Goal: Transaction & Acquisition: Purchase product/service

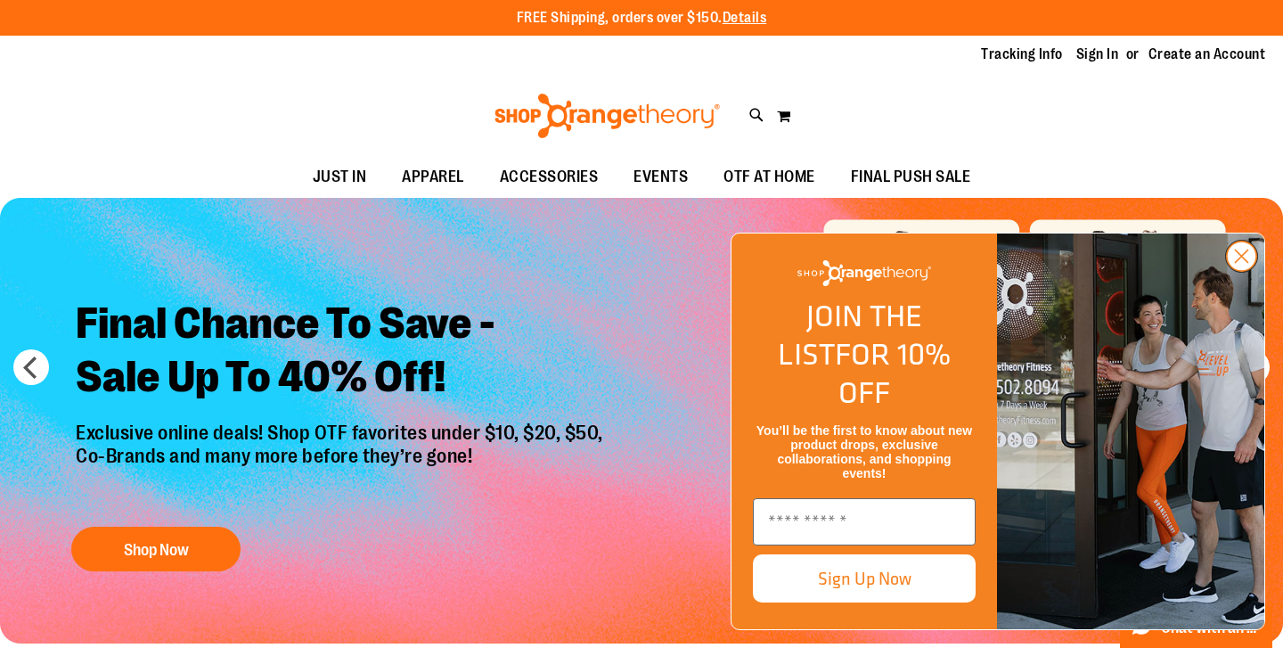
click at [1237, 271] on circle "Close dialog" at bounding box center [1241, 255] width 29 height 29
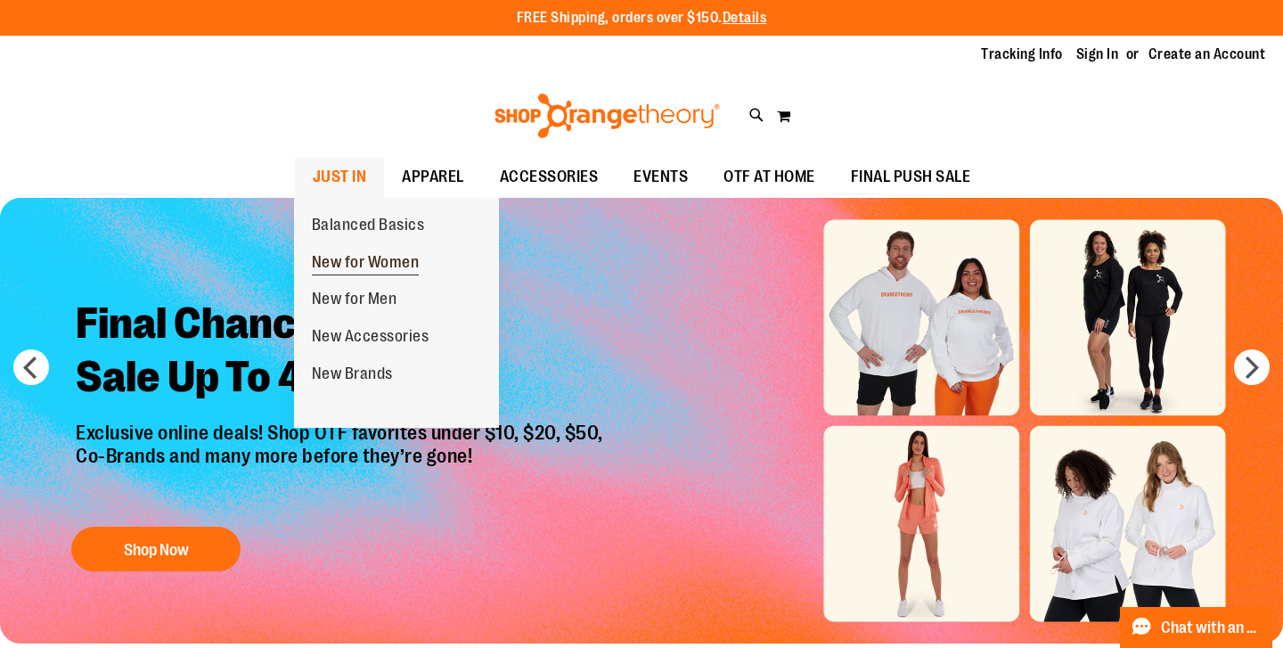
click at [364, 269] on span "New for Women" at bounding box center [366, 264] width 108 height 22
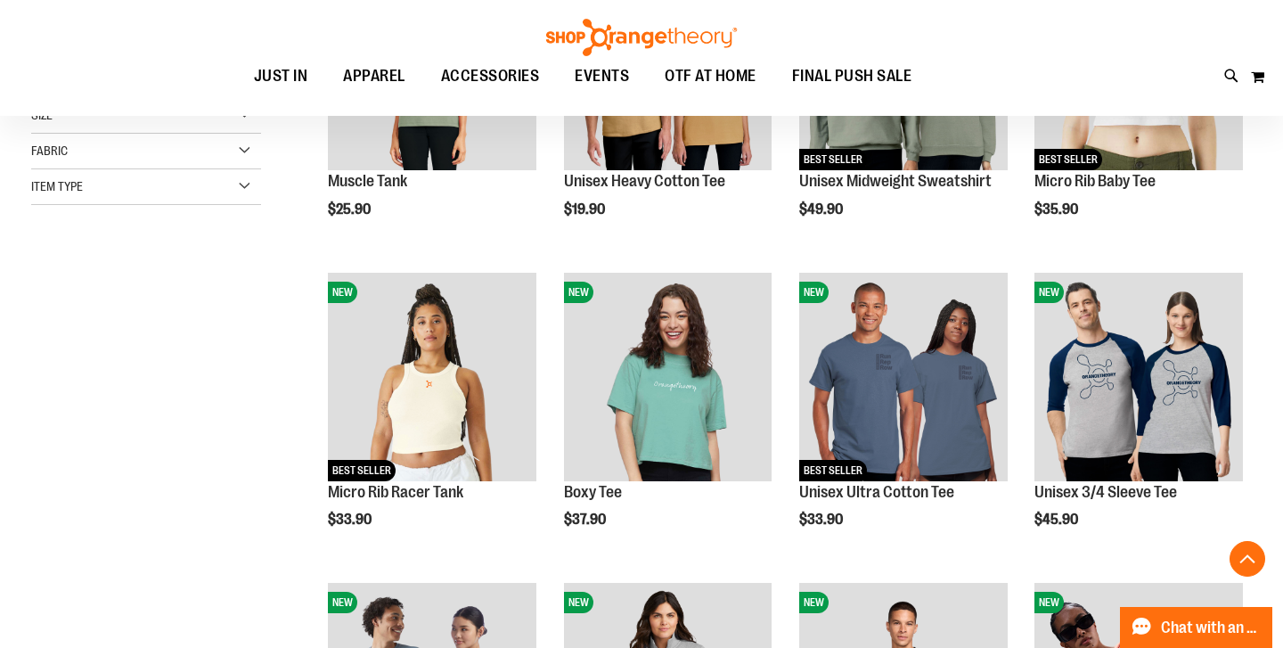
scroll to position [402, 0]
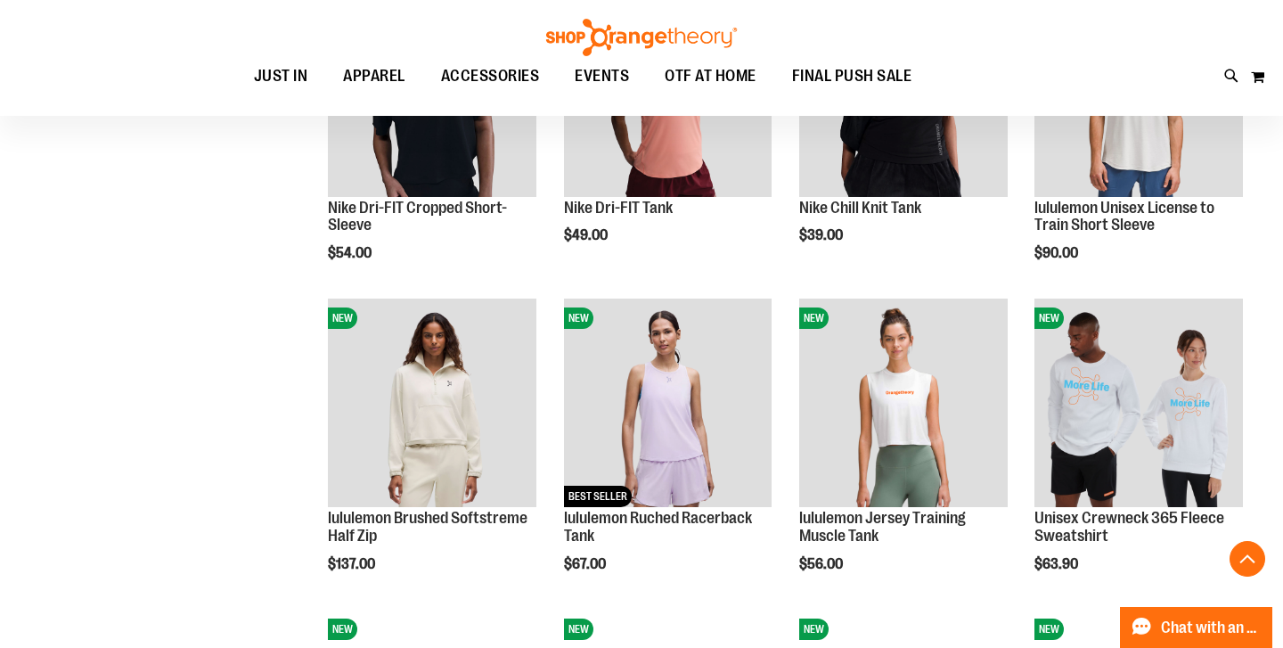
scroll to position [1309, 0]
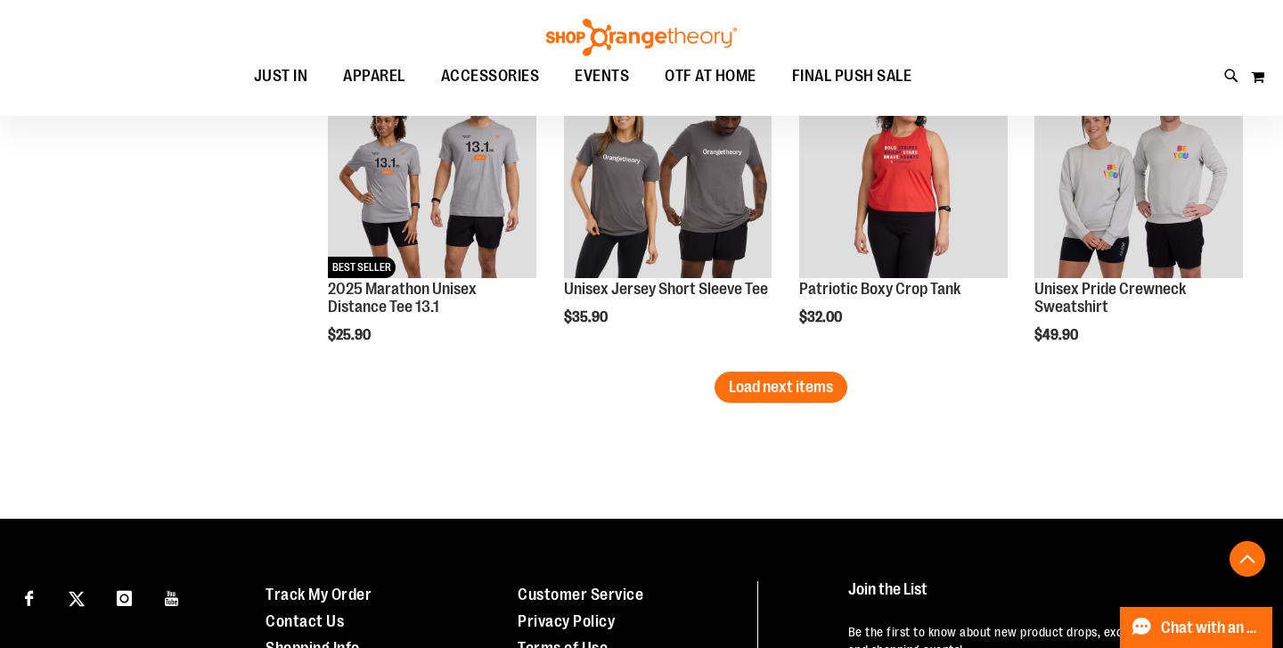
scroll to position [2771, 0]
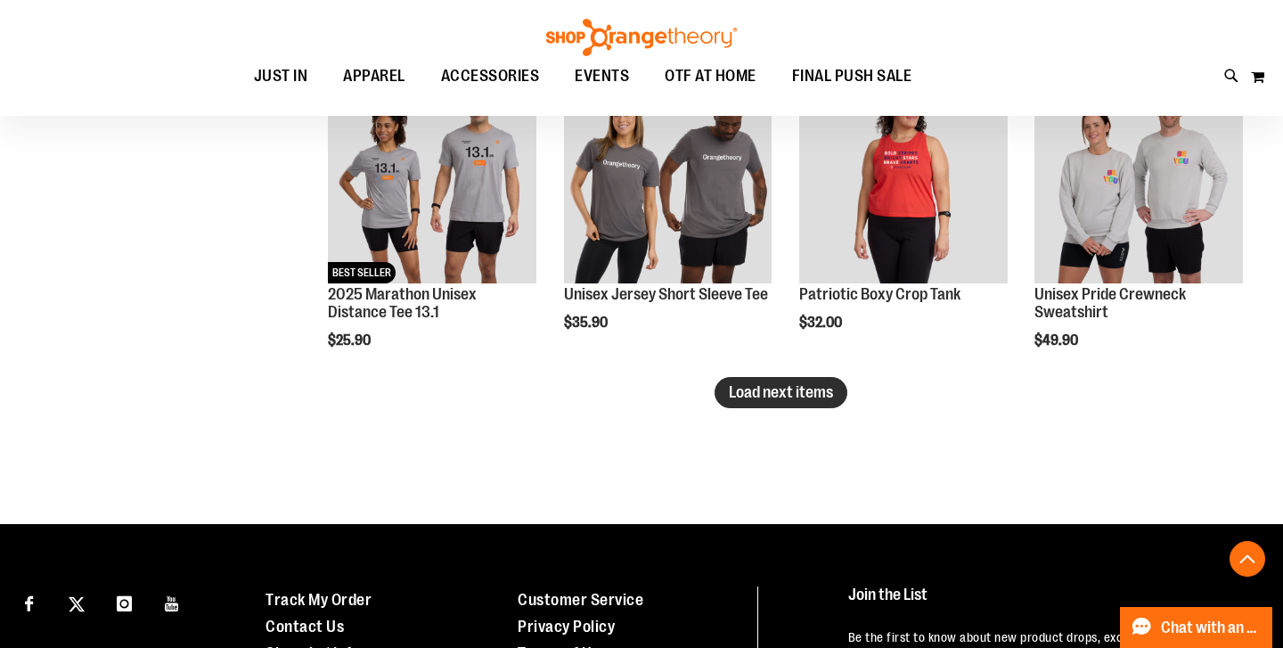
click at [767, 392] on span "Load next items" at bounding box center [781, 392] width 104 height 18
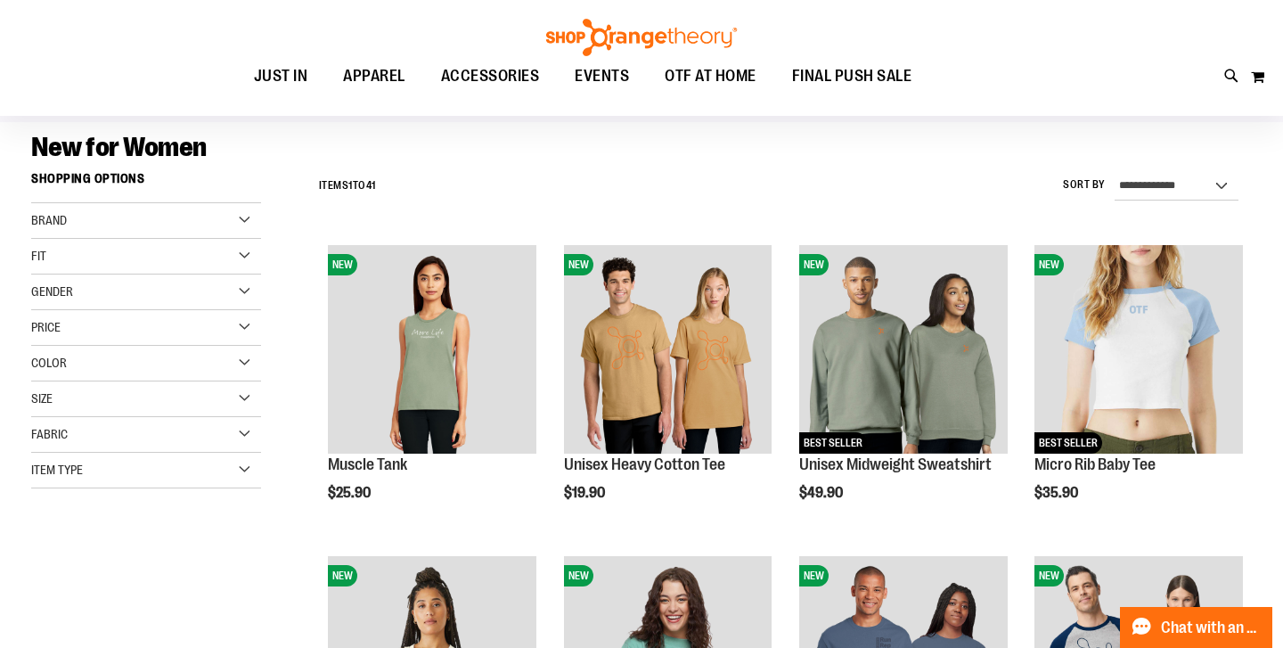
scroll to position [118, 0]
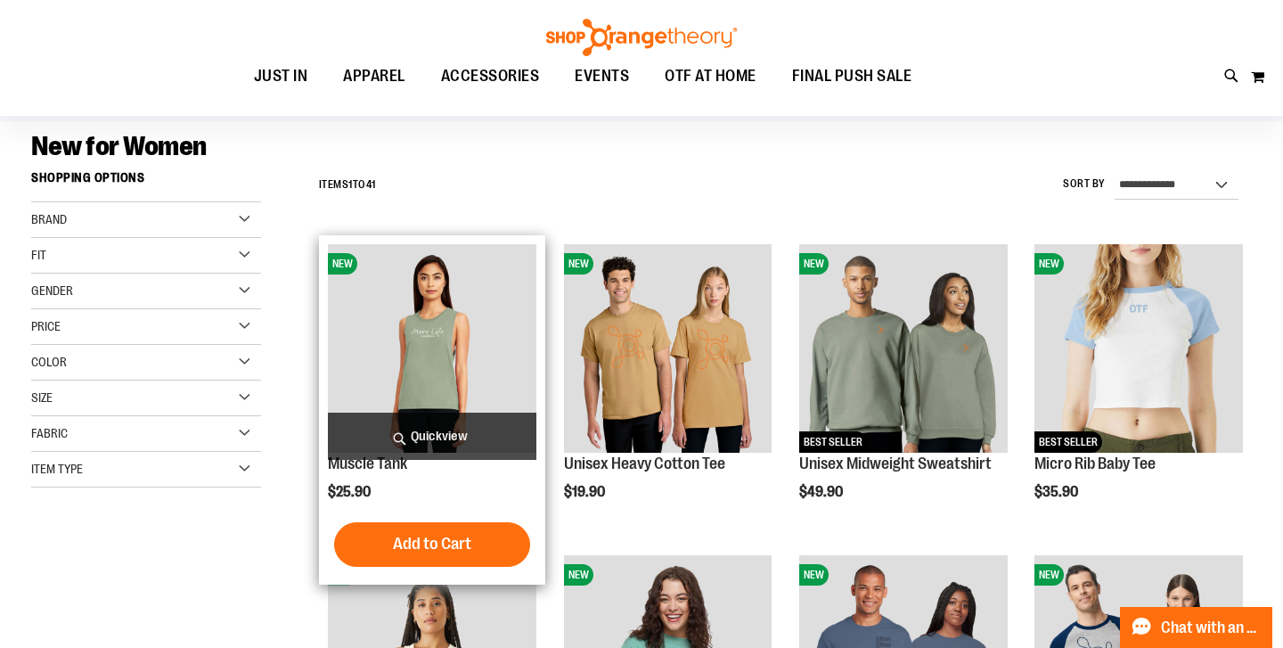
click at [402, 350] on img "product" at bounding box center [432, 348] width 208 height 208
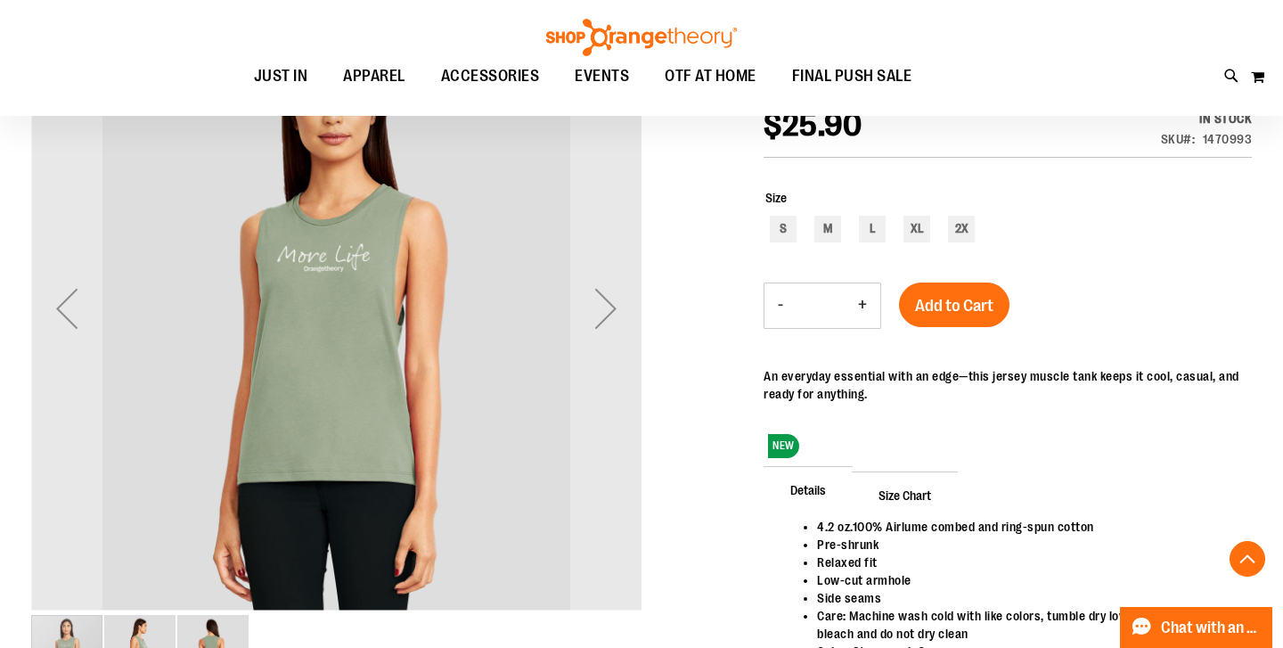
scroll to position [278, 0]
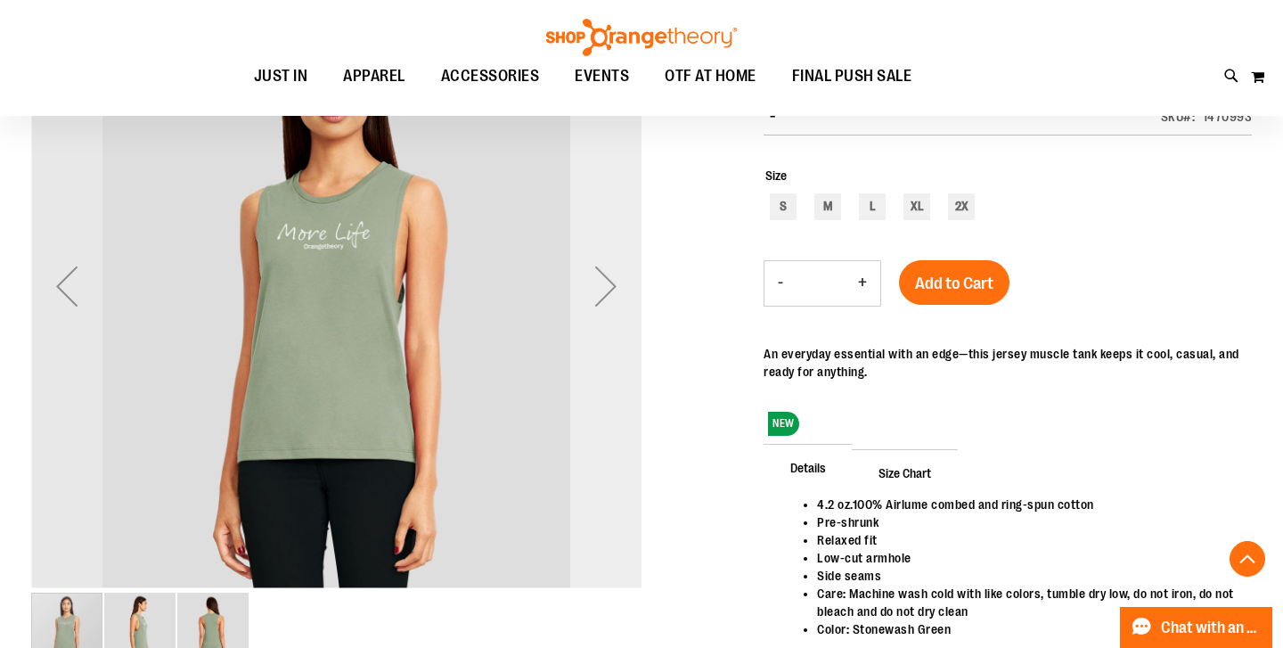
click at [602, 287] on div "Next" at bounding box center [605, 285] width 71 height 71
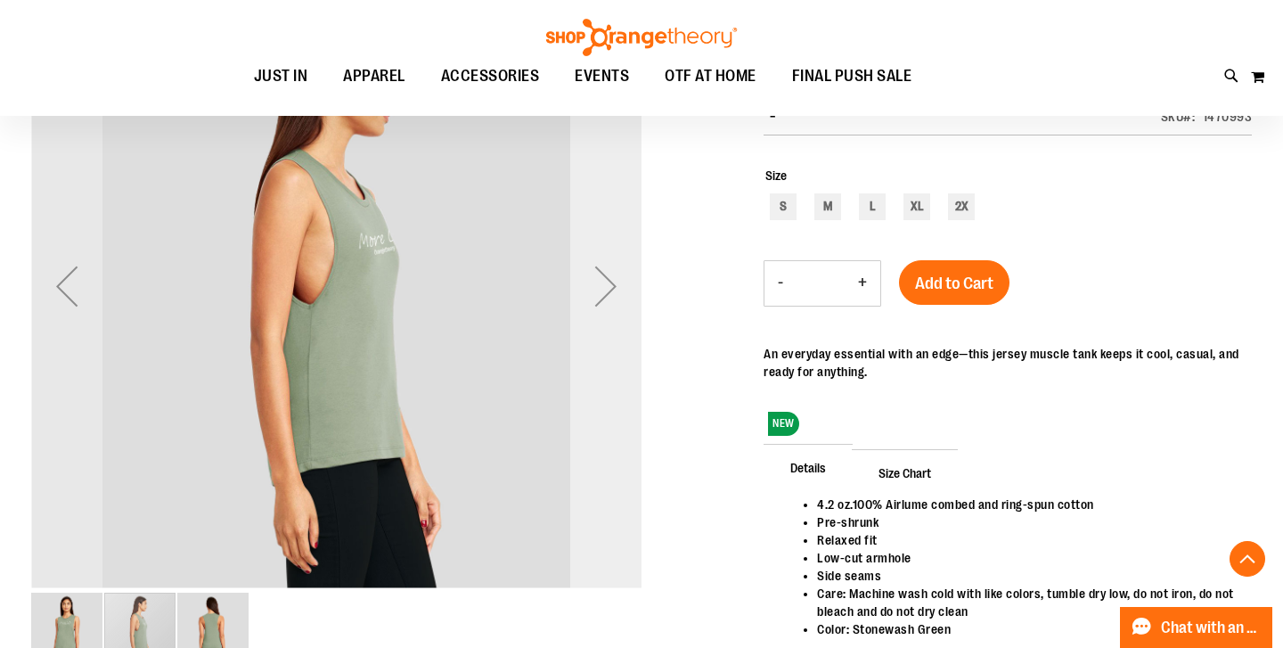
click at [603, 288] on div "Next" at bounding box center [605, 285] width 71 height 71
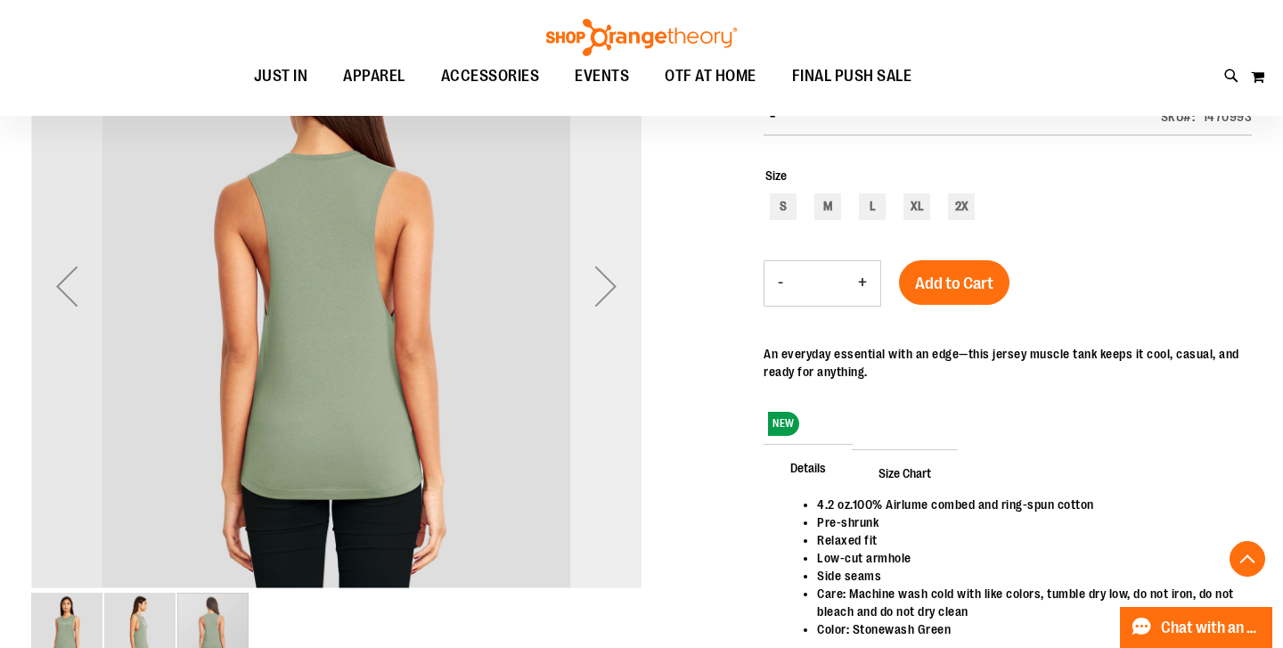
click at [604, 290] on div "Next" at bounding box center [605, 285] width 71 height 71
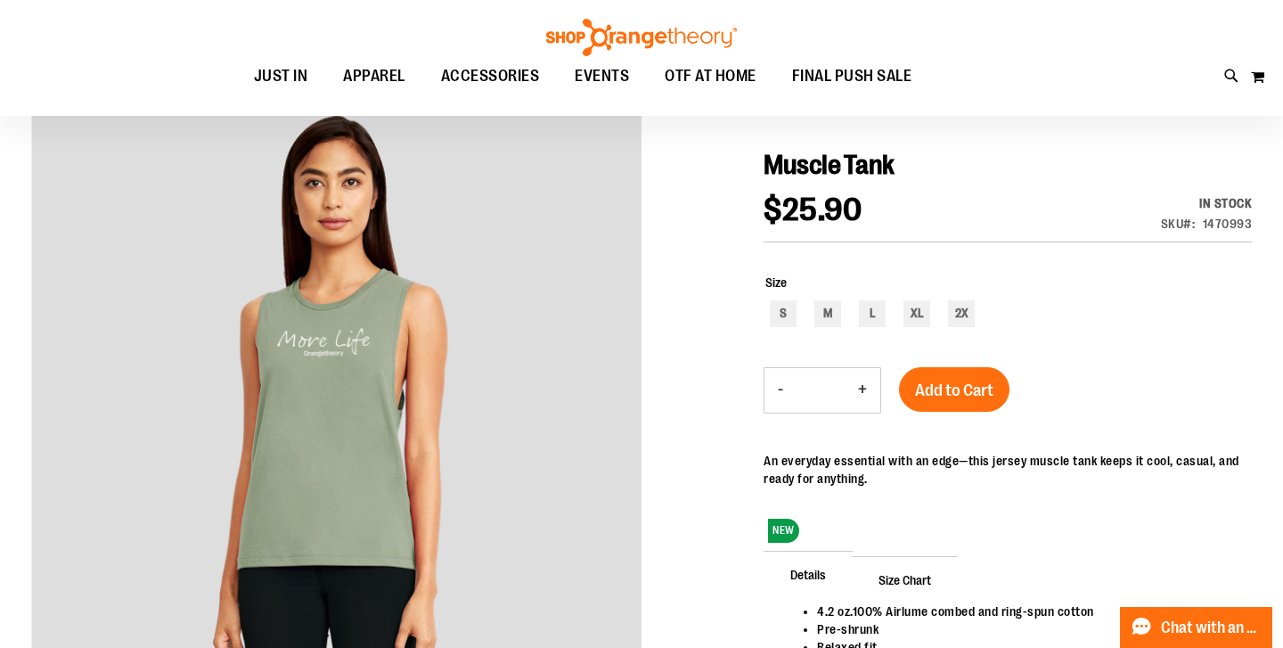
scroll to position [173, 0]
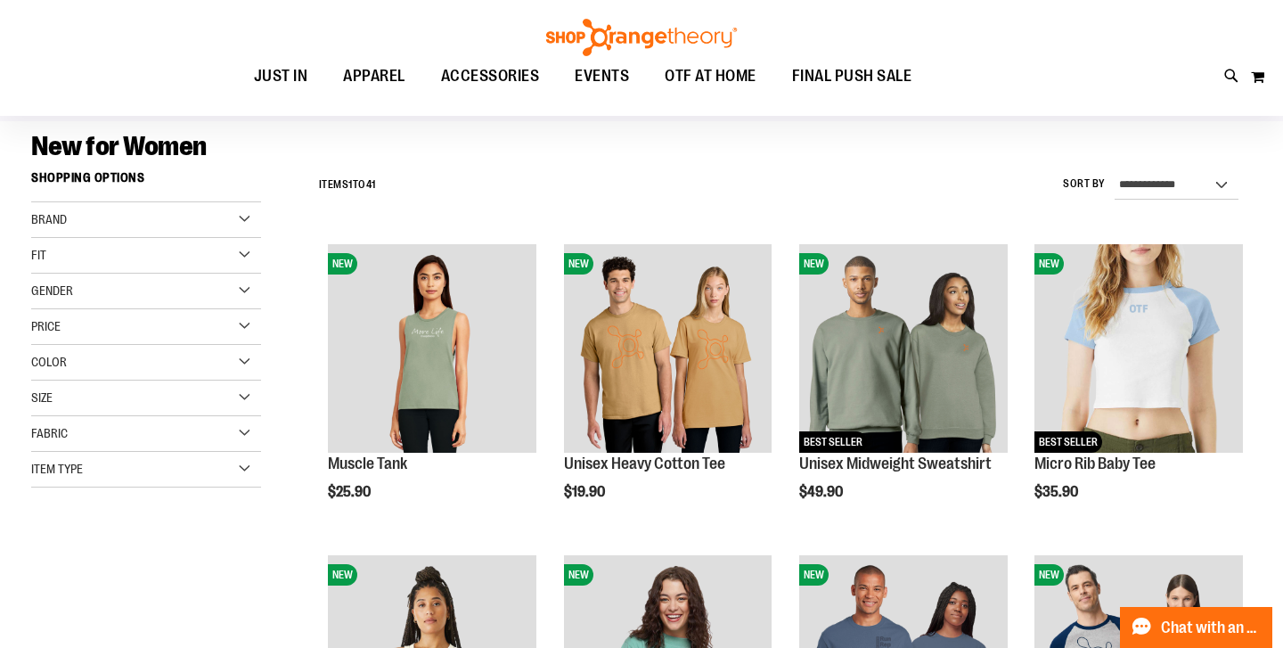
scroll to position [162, 0]
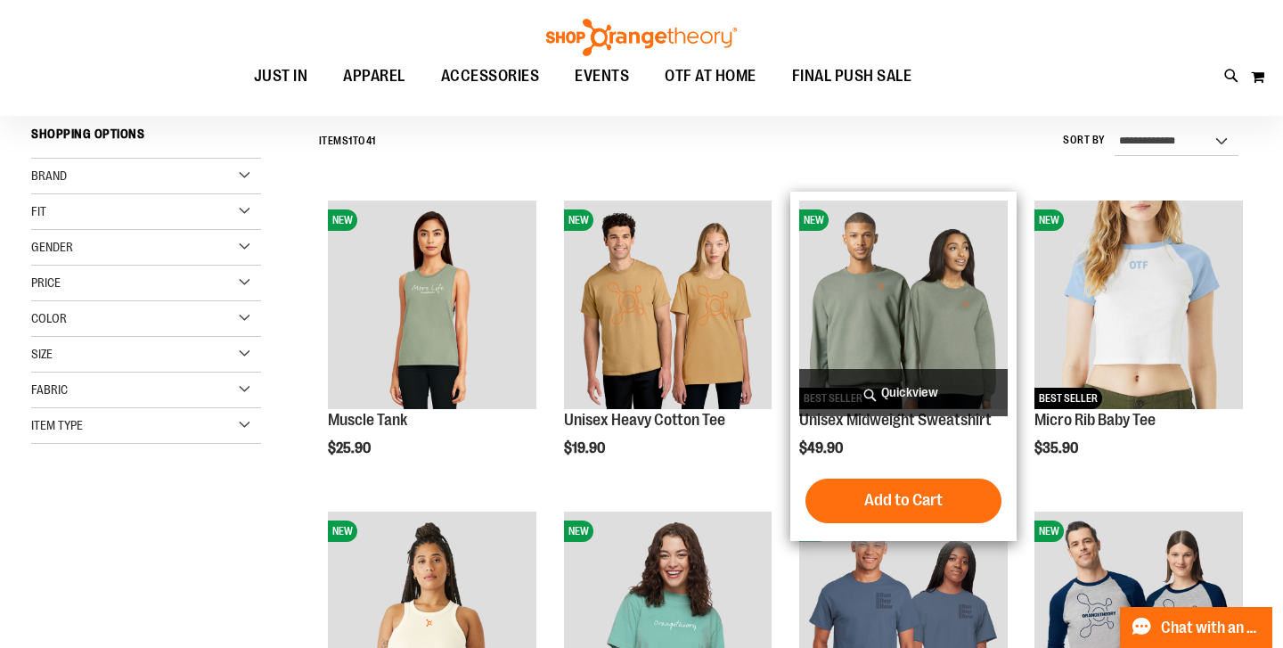
click at [899, 283] on img "product" at bounding box center [903, 304] width 208 height 208
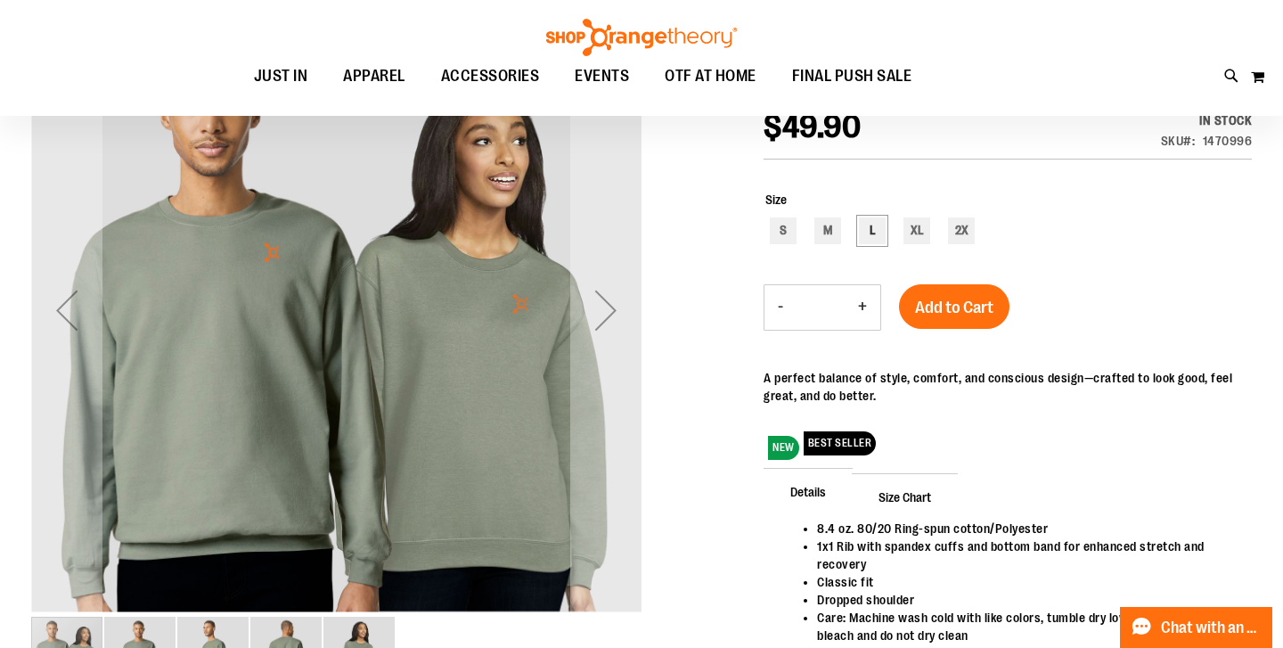
scroll to position [247, 0]
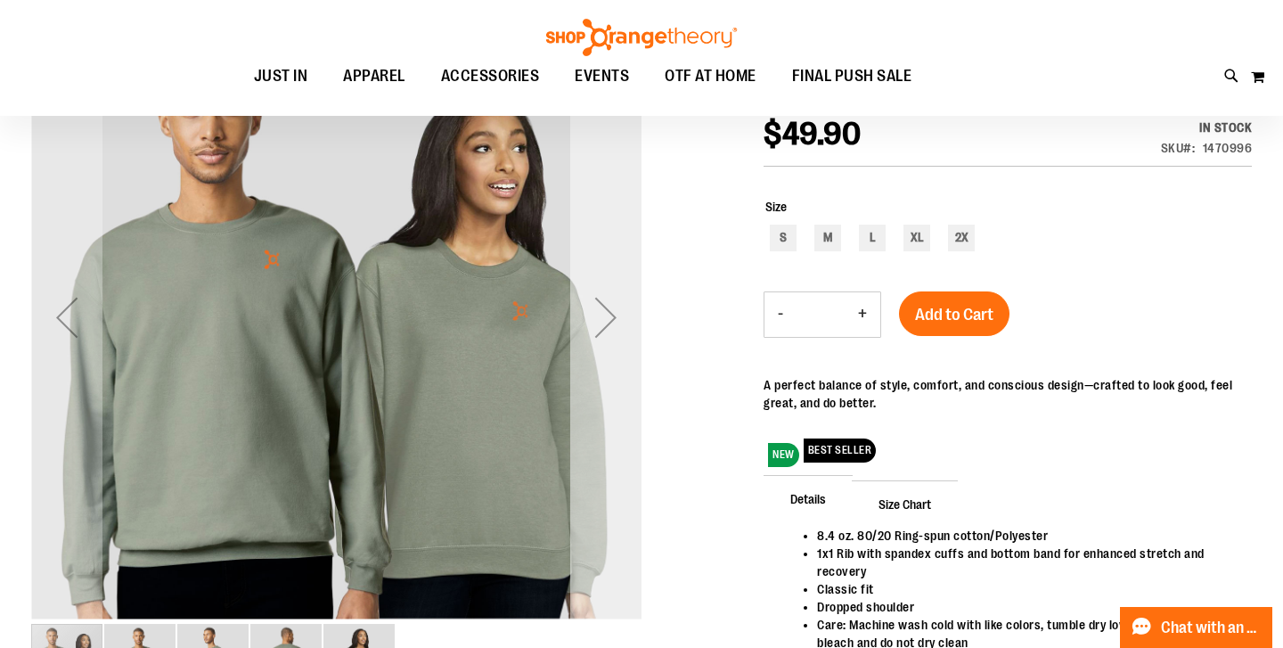
click at [617, 314] on div "Next" at bounding box center [605, 316] width 71 height 71
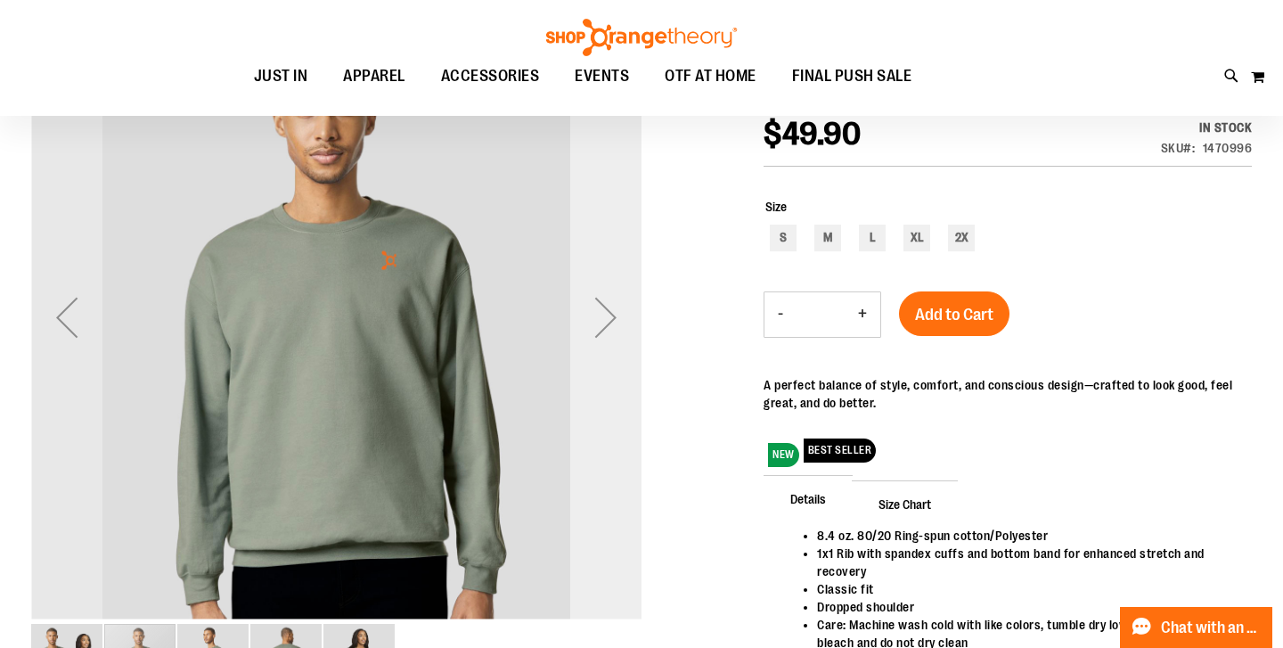
click at [617, 314] on div "Next" at bounding box center [605, 316] width 71 height 71
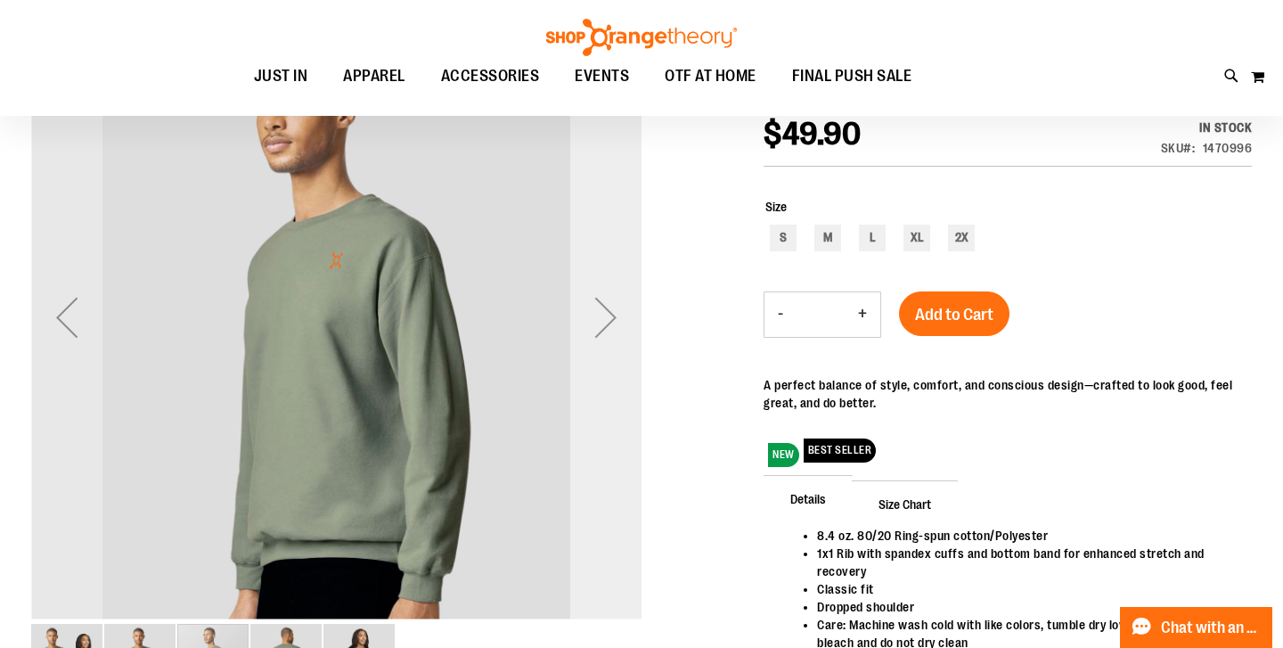
click at [617, 314] on div "Next" at bounding box center [605, 316] width 71 height 71
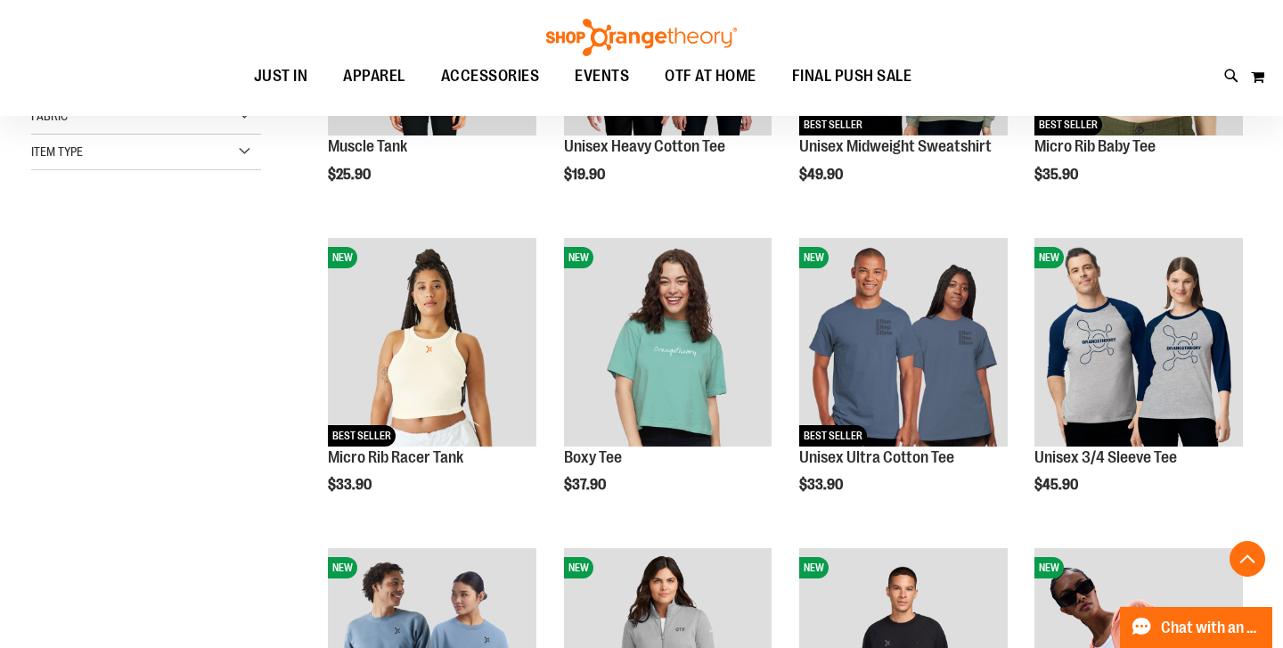
scroll to position [437, 0]
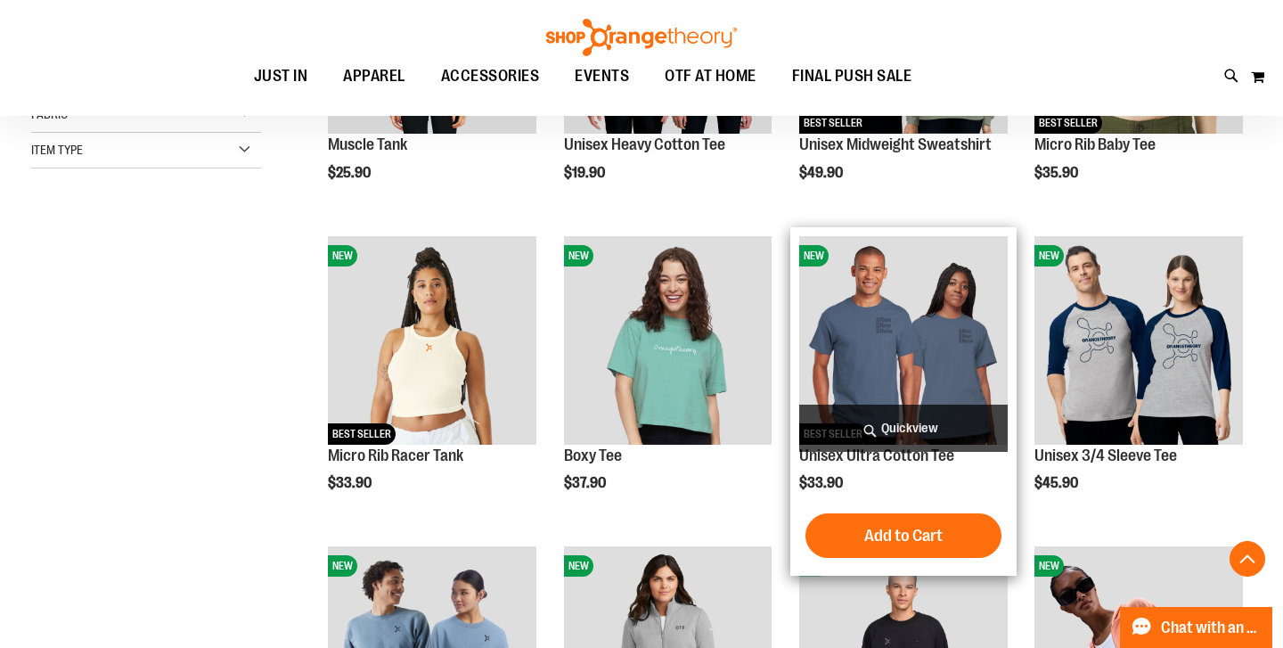
click at [858, 333] on img "product" at bounding box center [903, 340] width 208 height 208
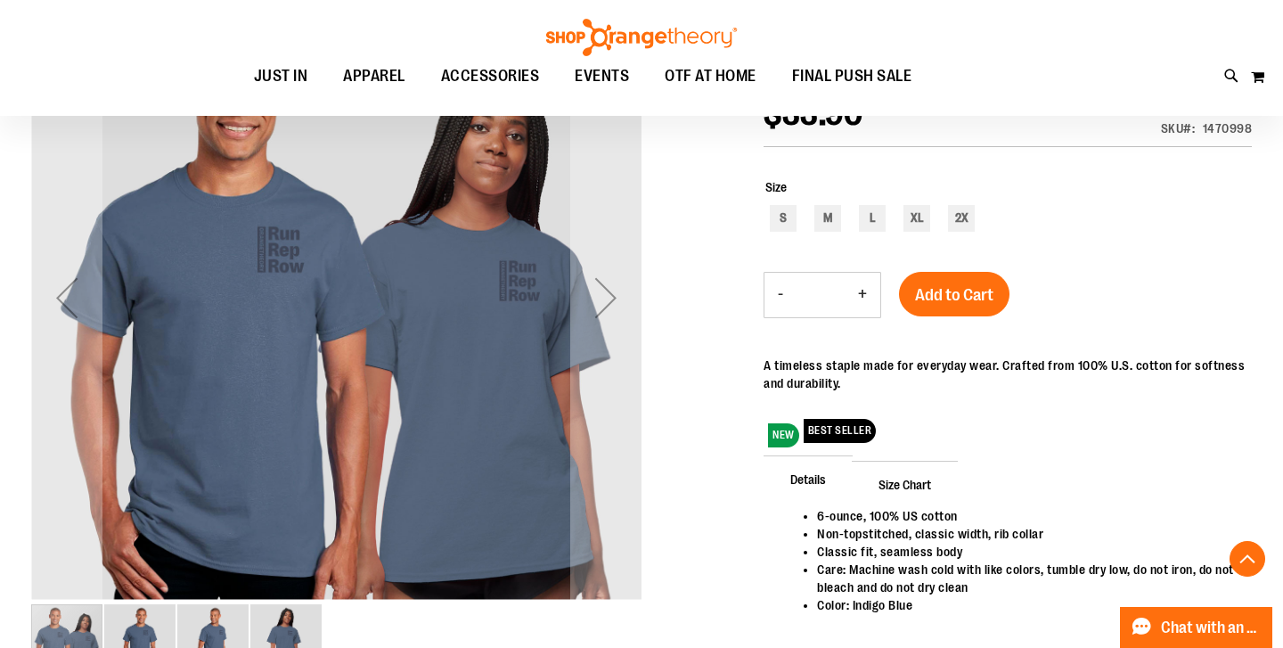
scroll to position [268, 0]
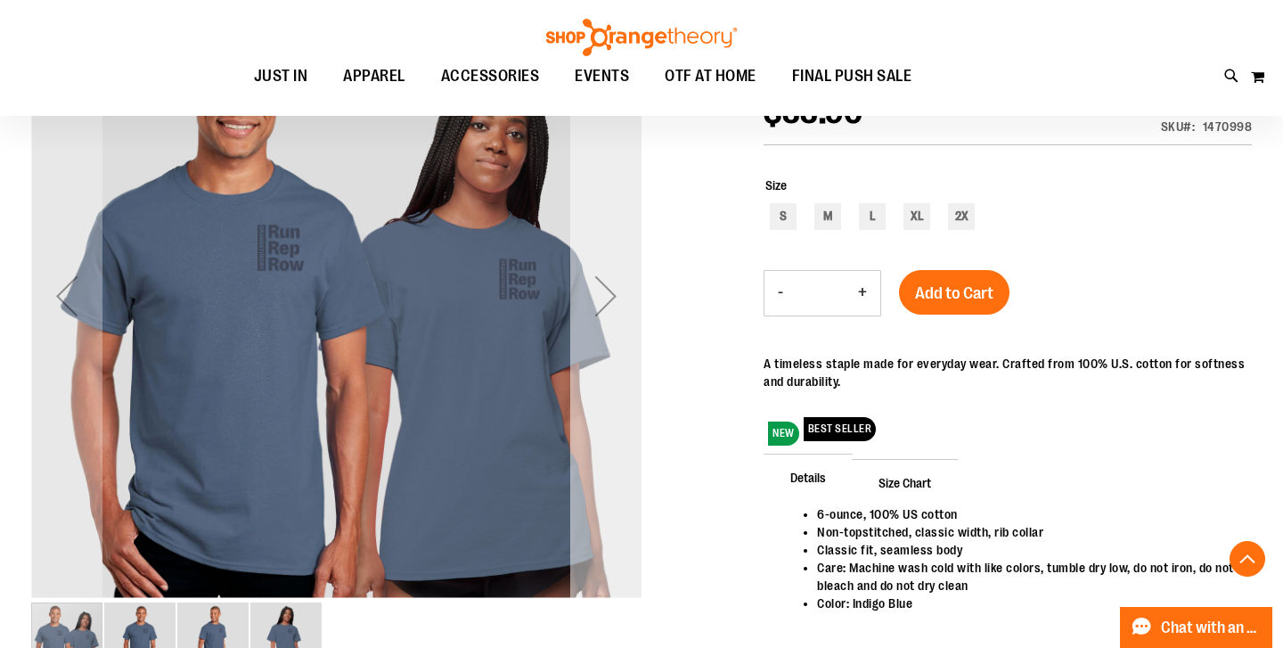
click at [600, 290] on div "Next" at bounding box center [605, 295] width 71 height 71
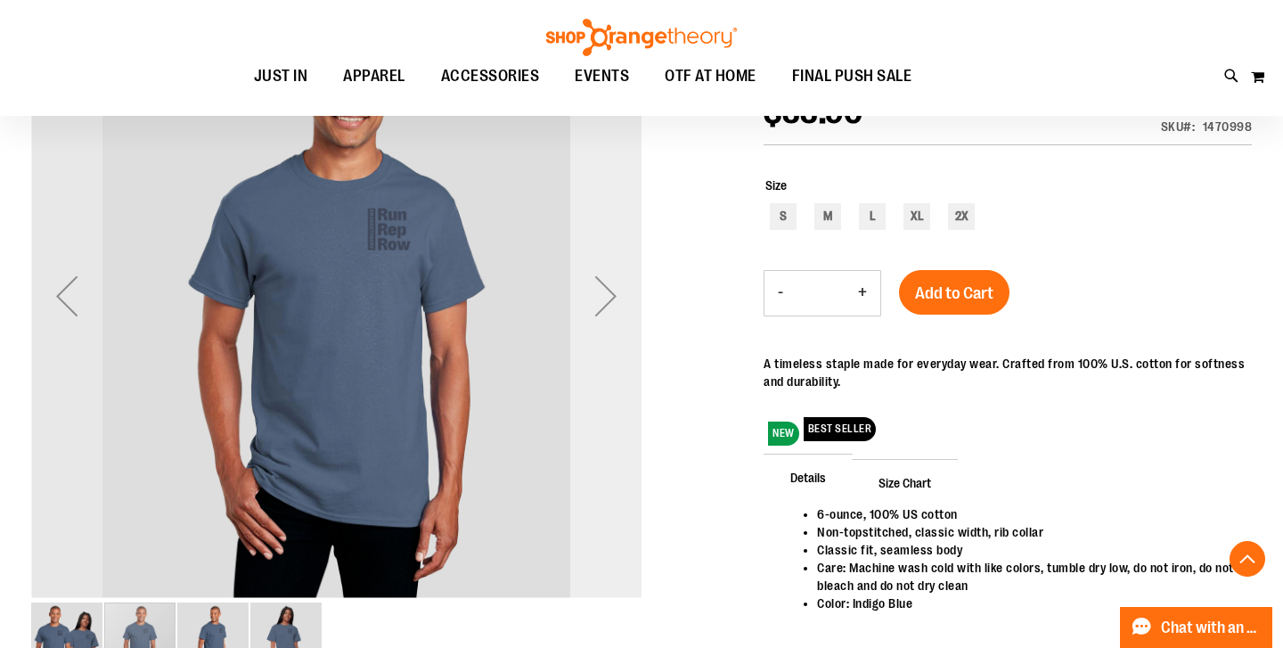
click at [600, 290] on div "Next" at bounding box center [605, 295] width 71 height 71
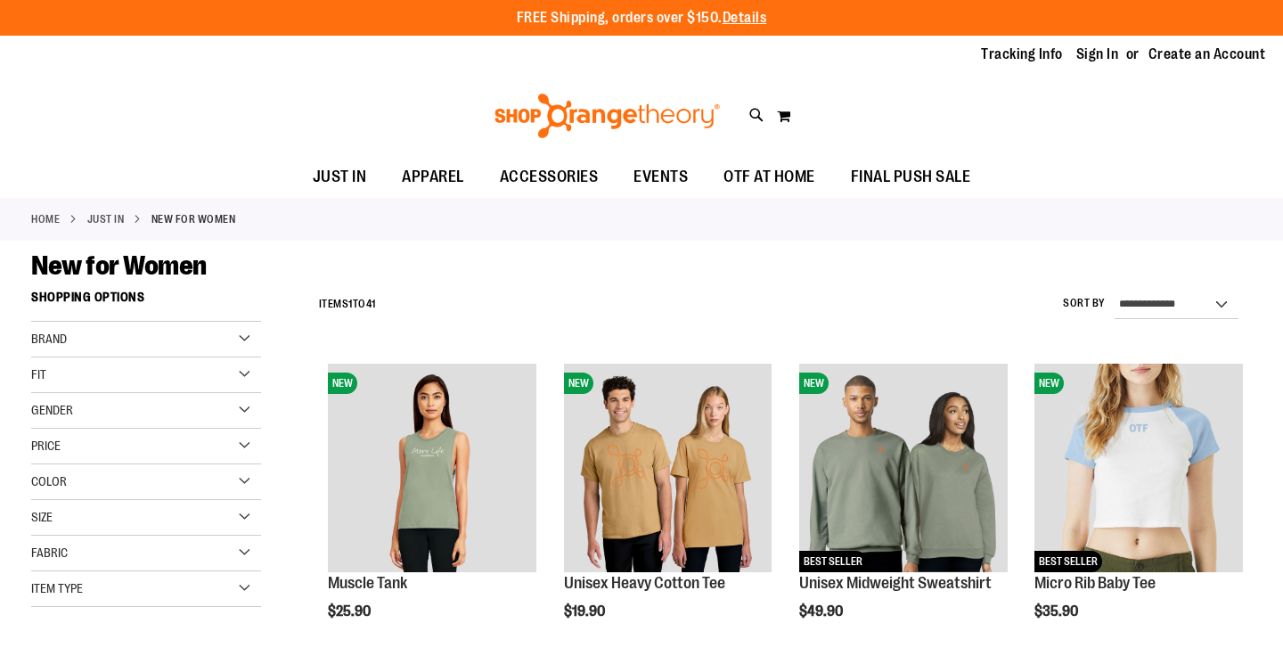
scroll to position [542, 0]
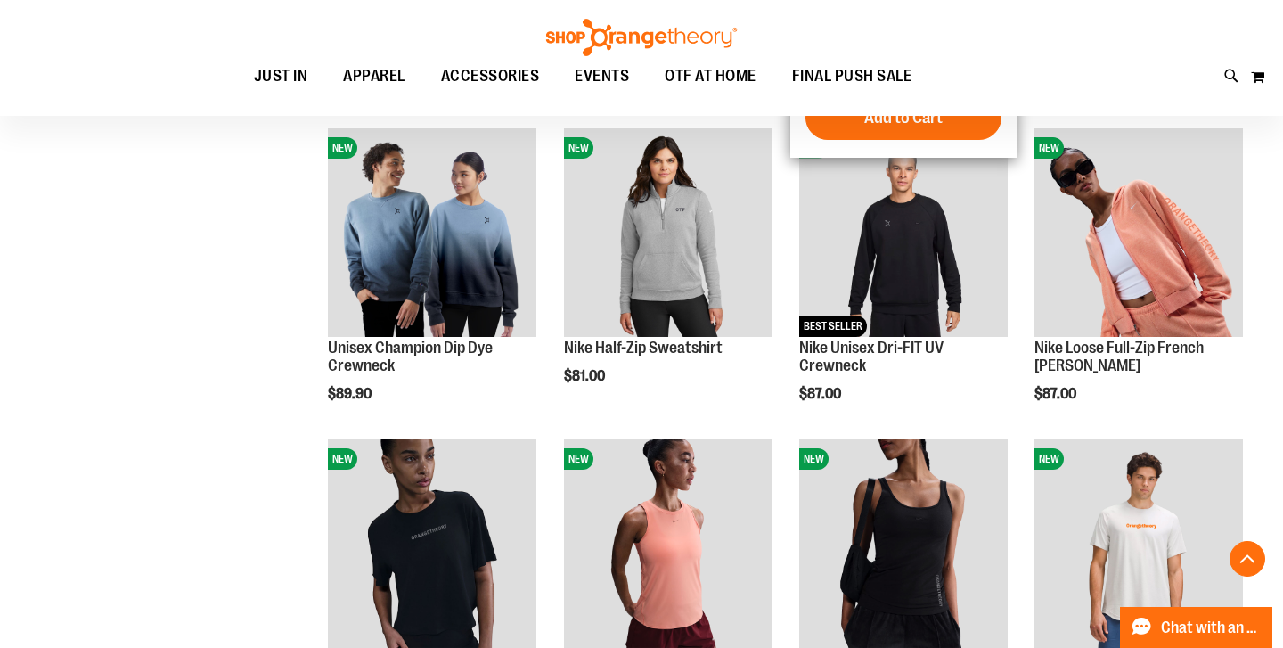
scroll to position [878, 0]
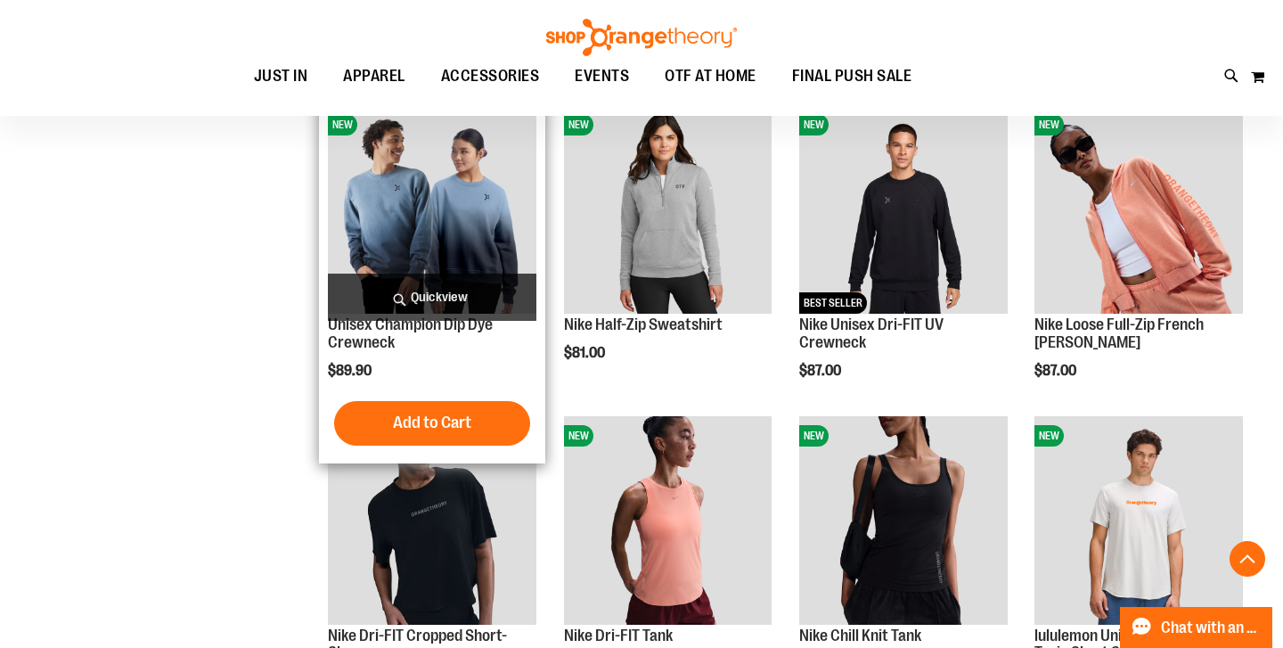
click at [429, 118] on img "product" at bounding box center [432, 209] width 208 height 208
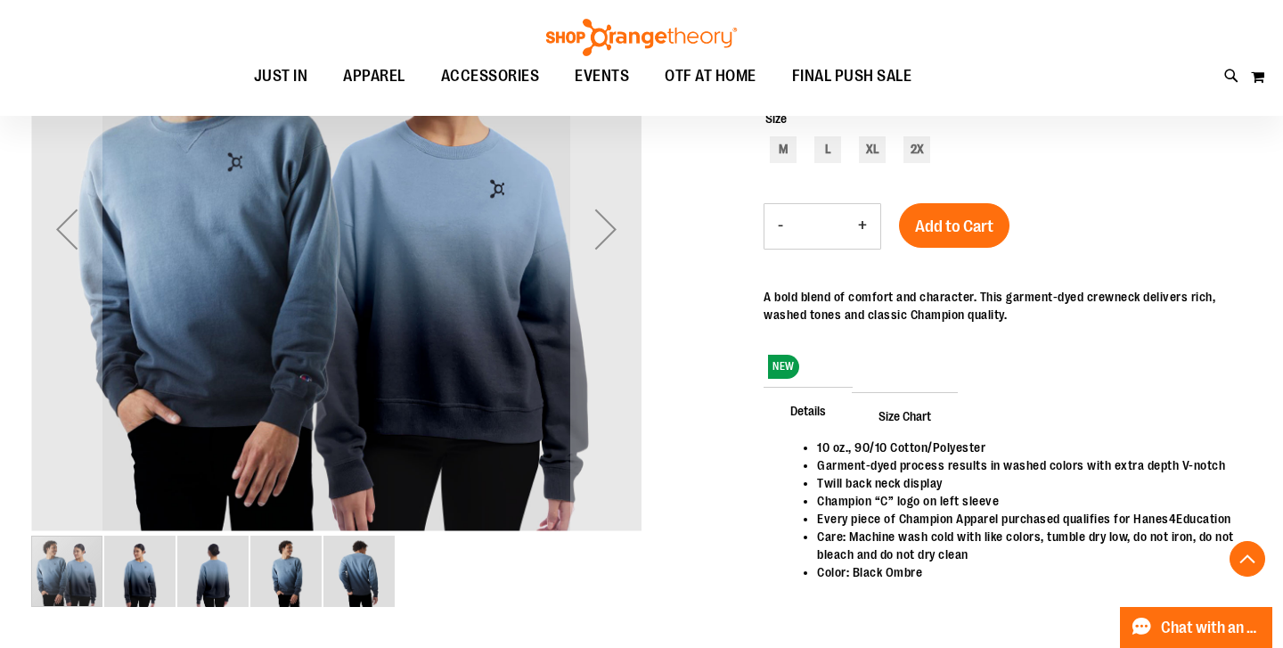
scroll to position [331, 0]
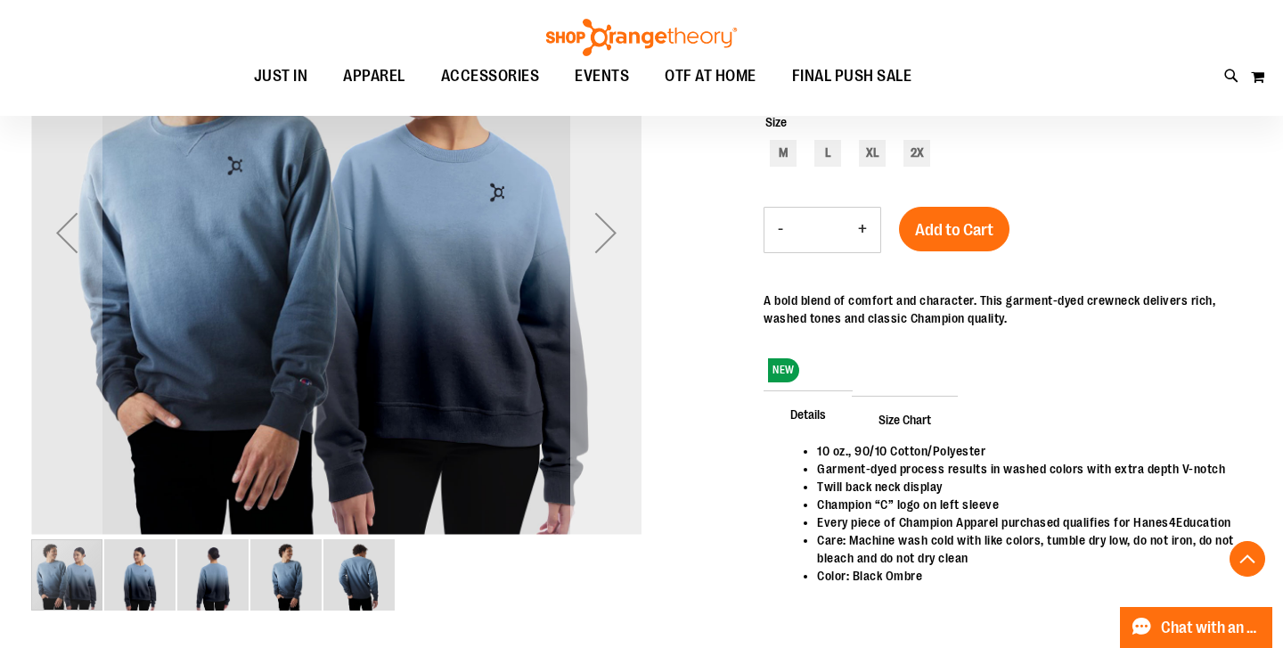
click at [605, 234] on div "Next" at bounding box center [605, 232] width 71 height 71
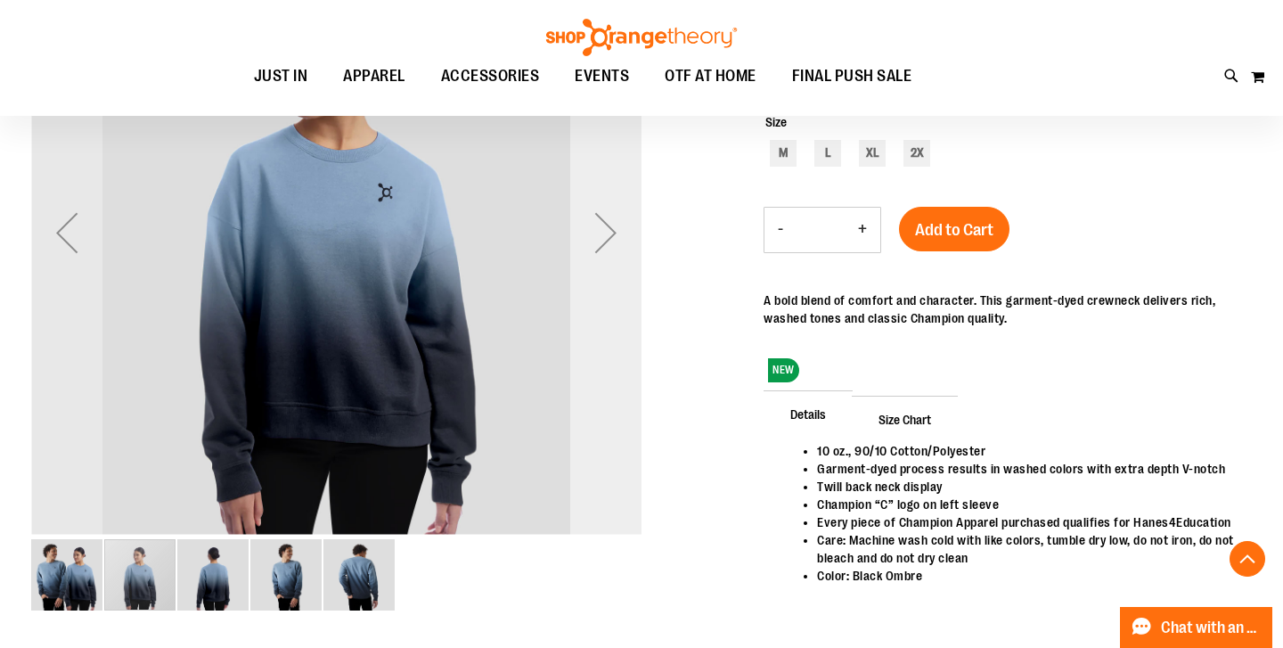
click at [605, 234] on div "Next" at bounding box center [605, 232] width 71 height 71
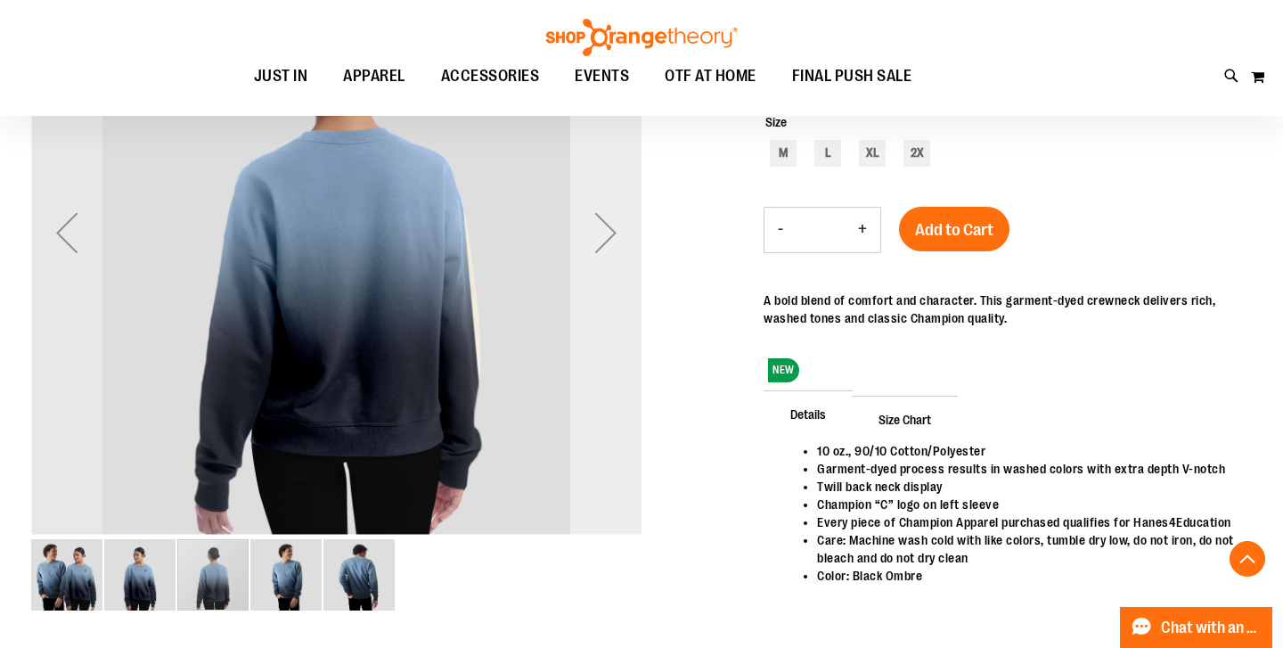
click at [605, 233] on div "Next" at bounding box center [605, 232] width 71 height 71
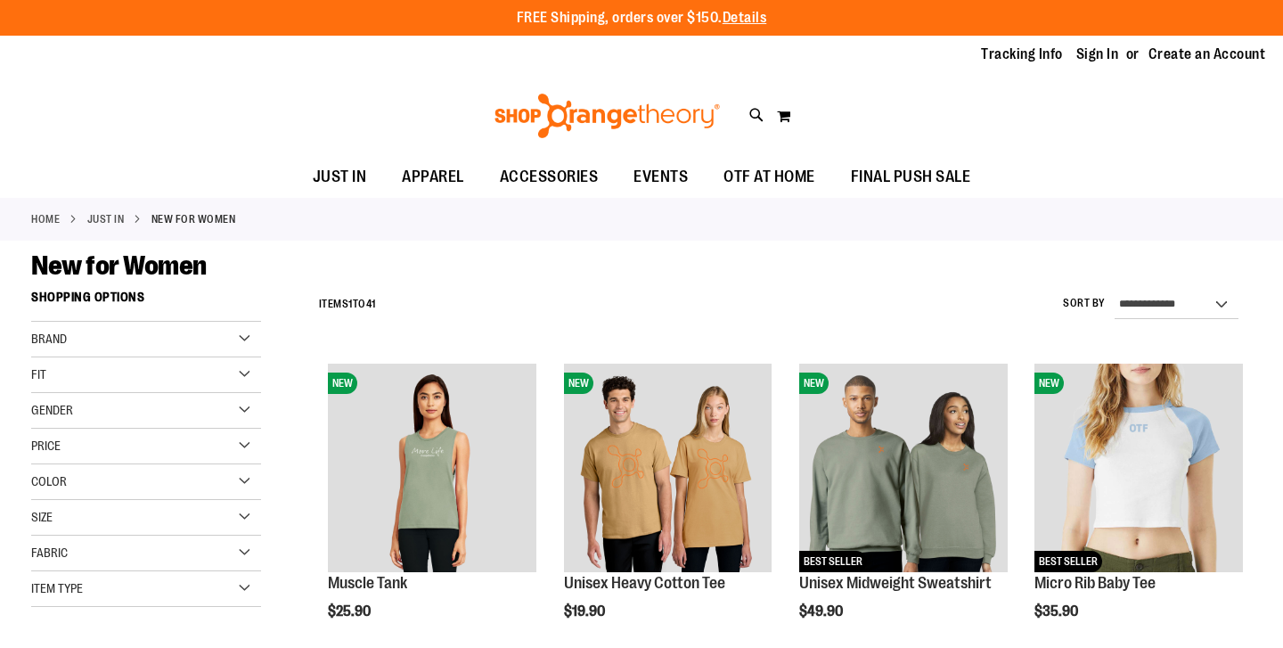
scroll to position [983, 0]
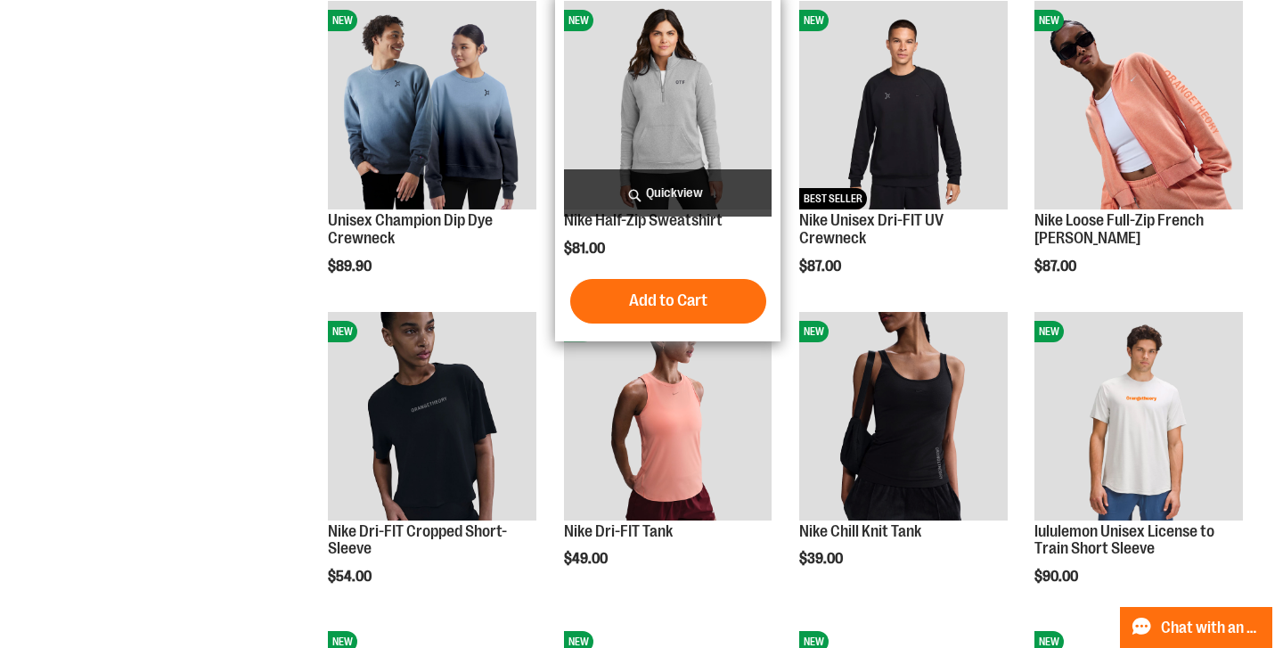
click at [699, 134] on img "product" at bounding box center [668, 105] width 208 height 208
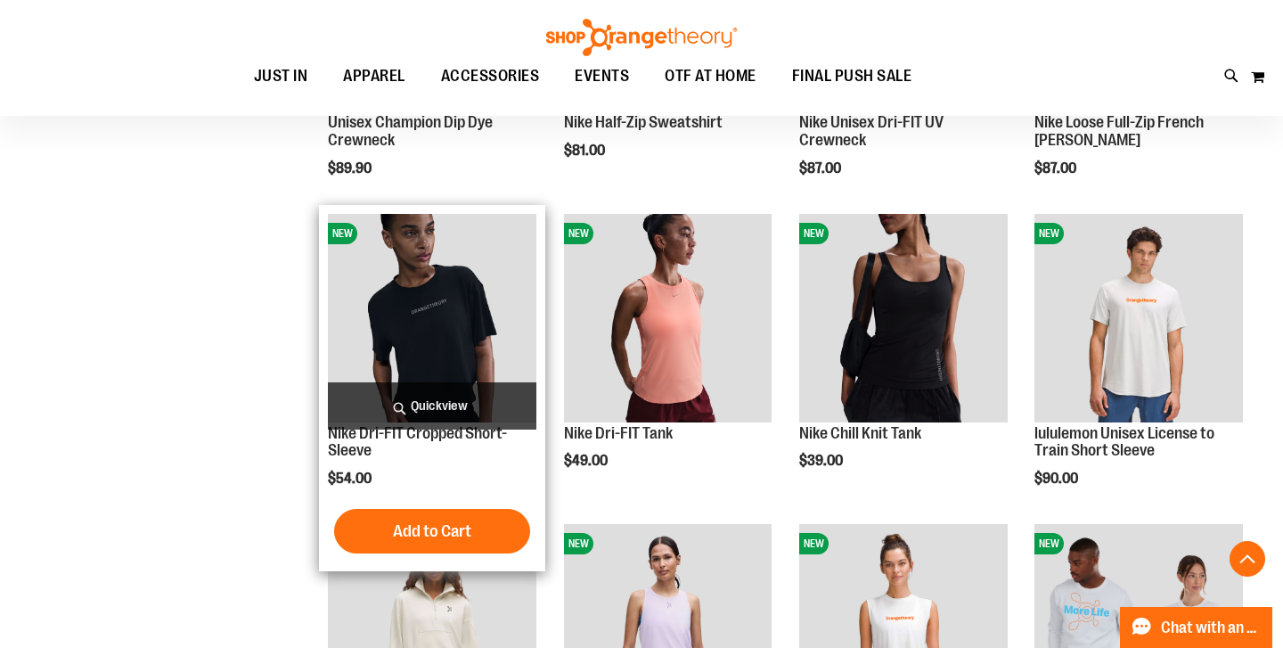
scroll to position [1089, 0]
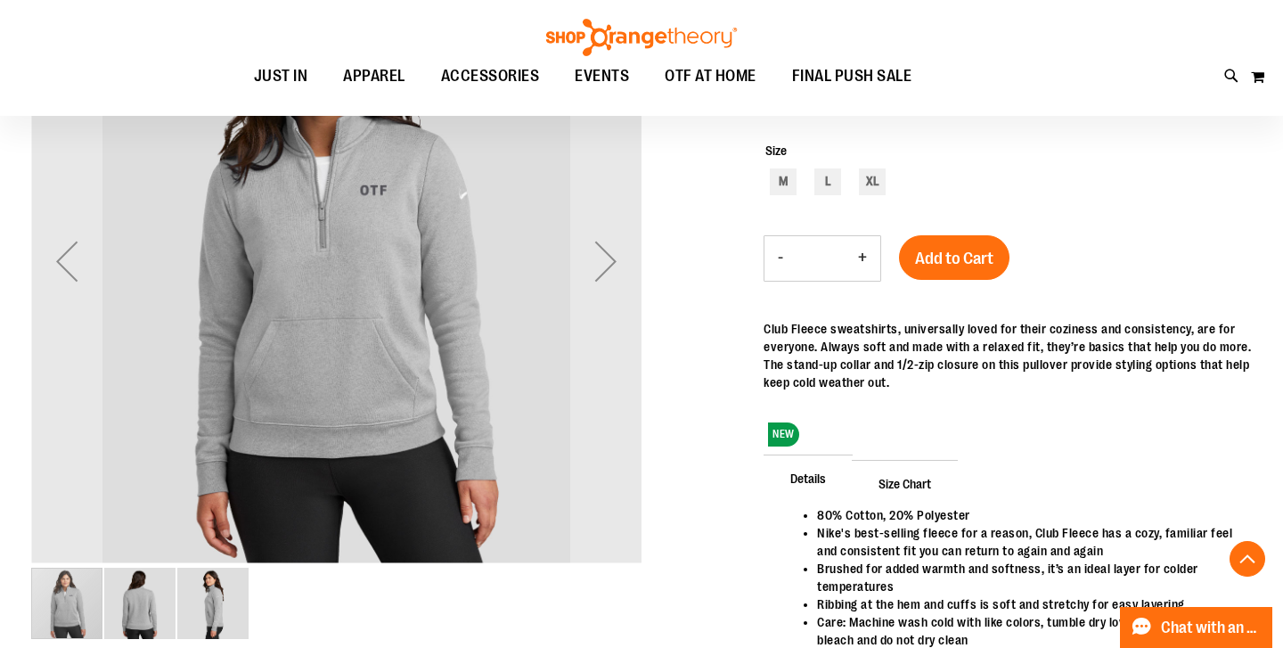
scroll to position [306, 0]
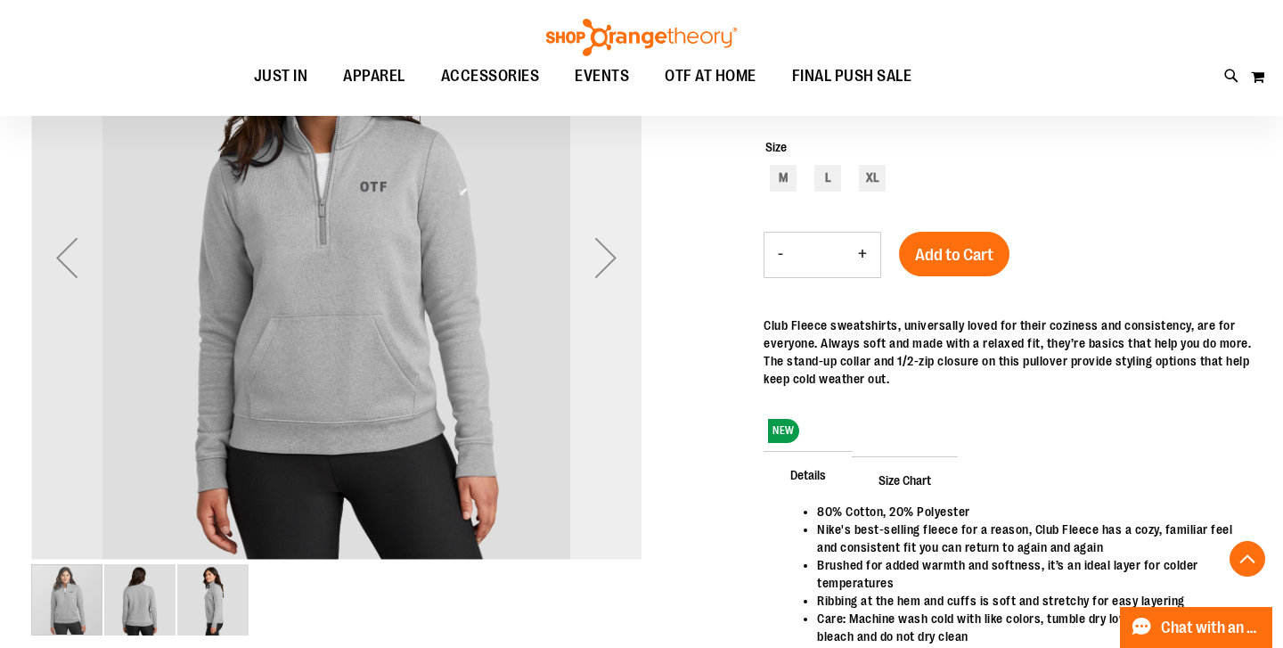
click at [622, 265] on div "Next" at bounding box center [605, 257] width 71 height 71
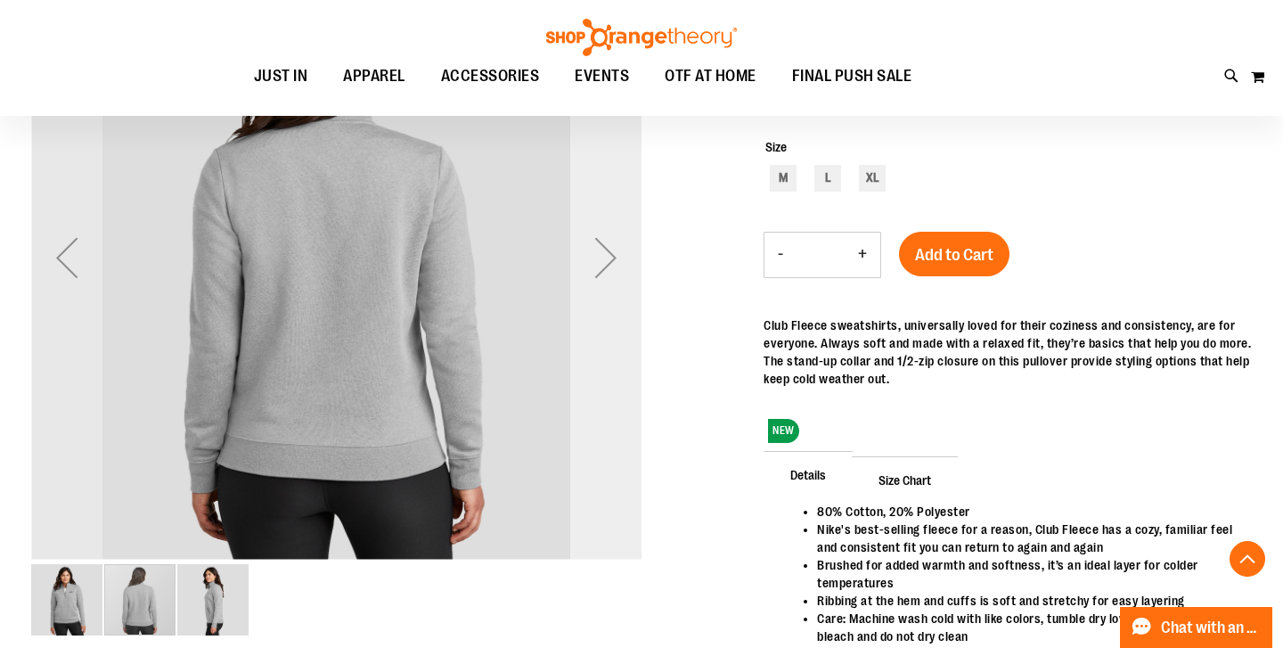
click at [623, 265] on div "Next" at bounding box center [605, 257] width 71 height 71
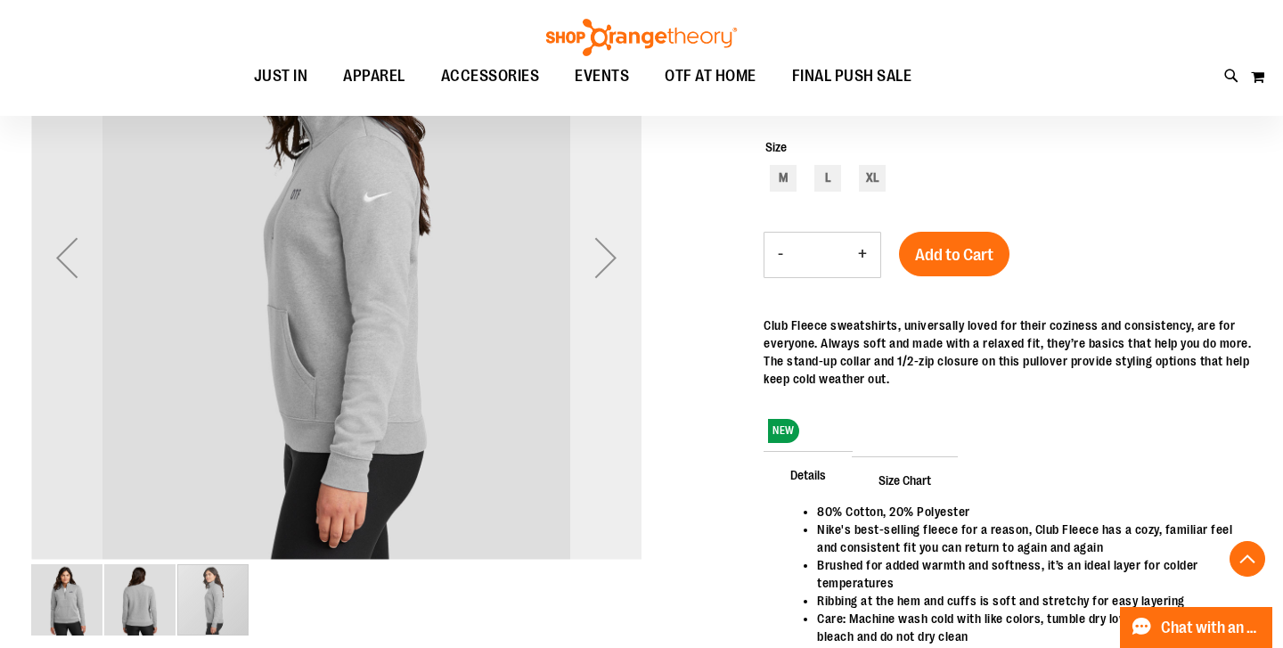
click at [623, 265] on div "Next" at bounding box center [605, 257] width 71 height 71
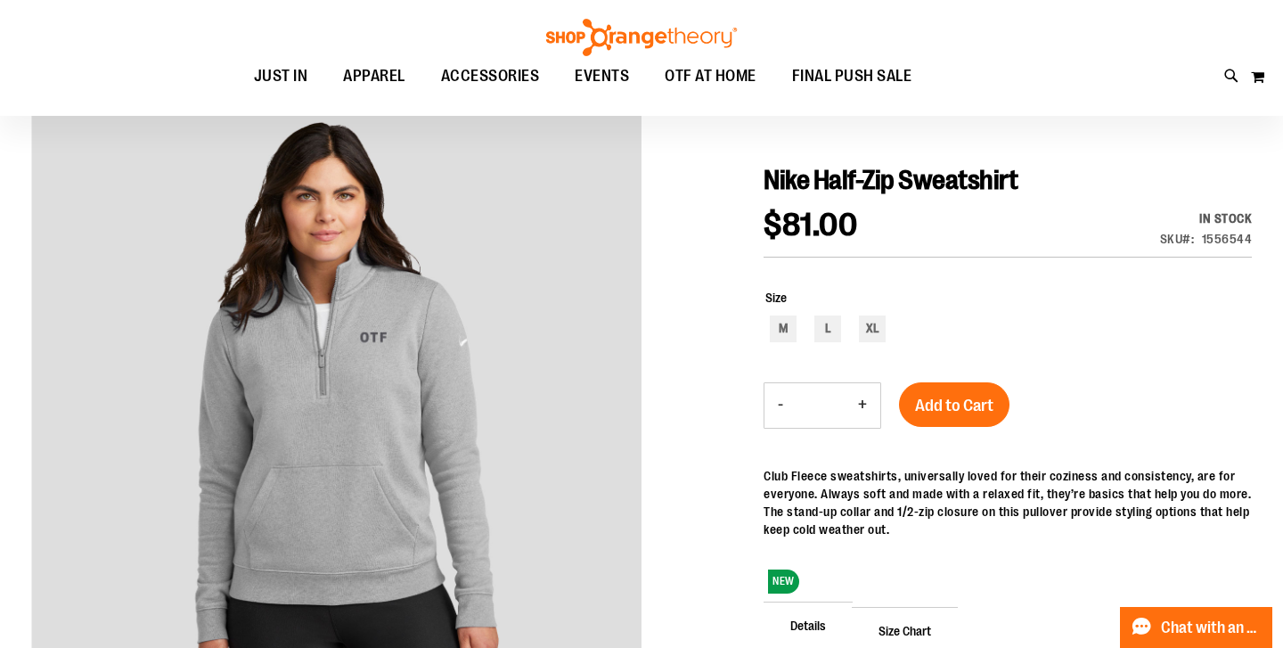
scroll to position [0, 0]
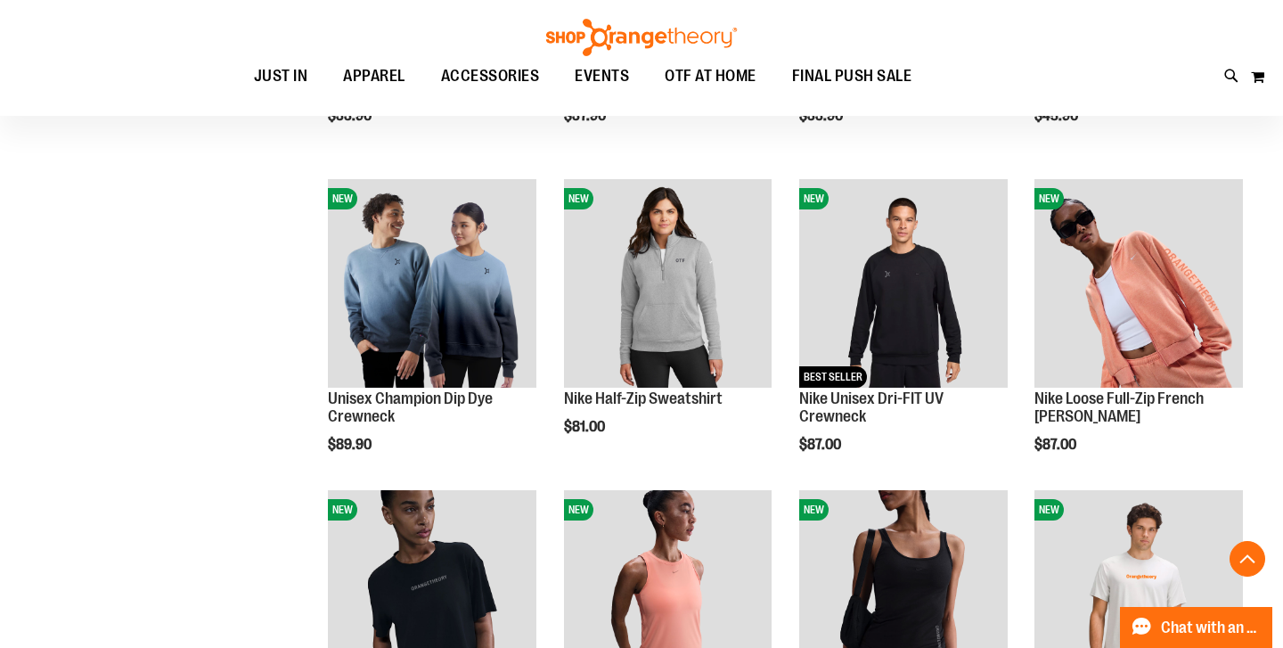
scroll to position [608, 0]
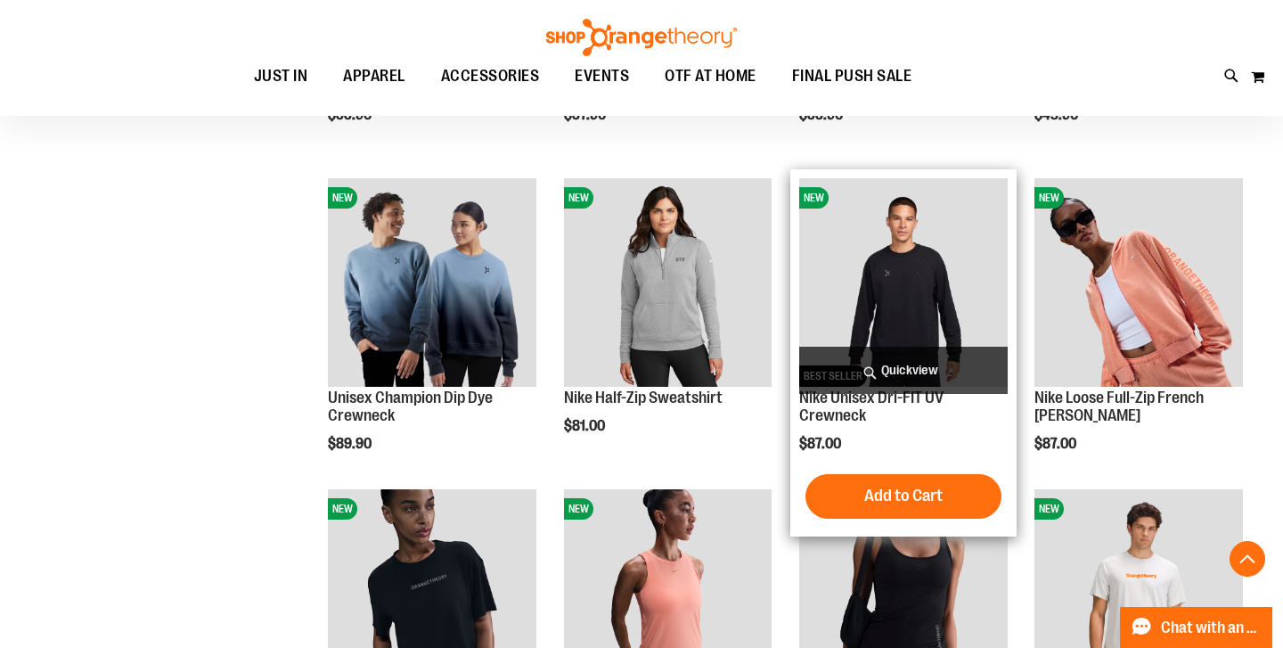
click at [934, 293] on img "product" at bounding box center [903, 282] width 208 height 208
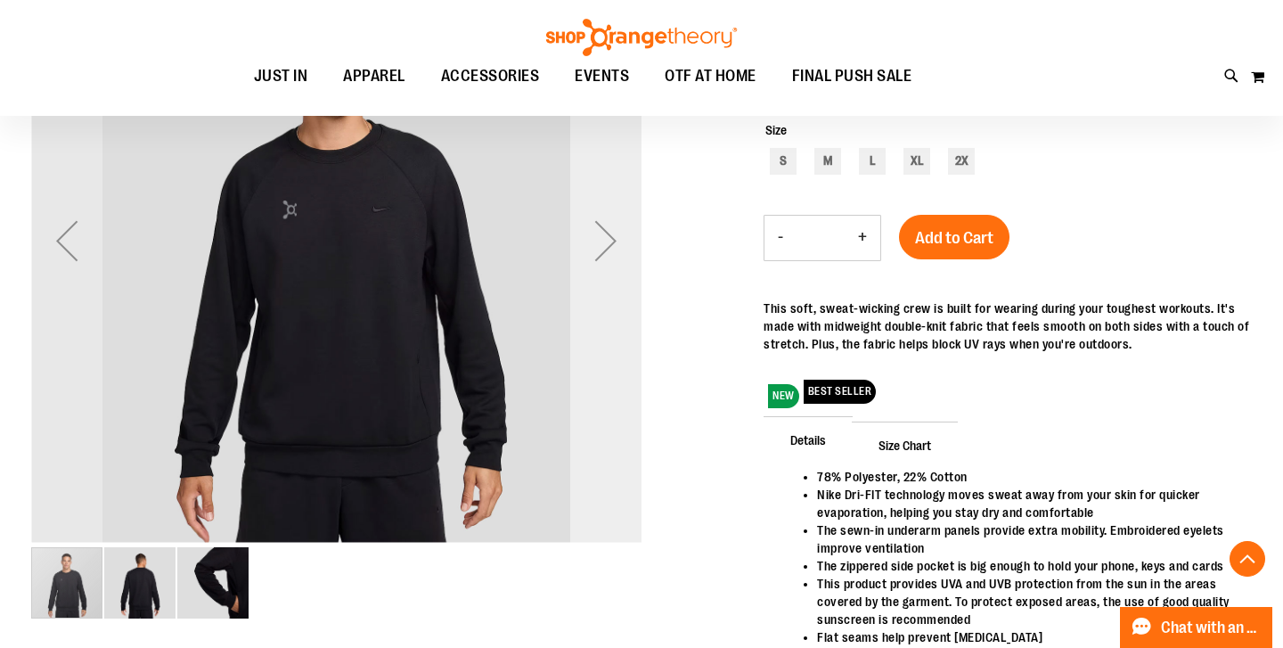
scroll to position [326, 0]
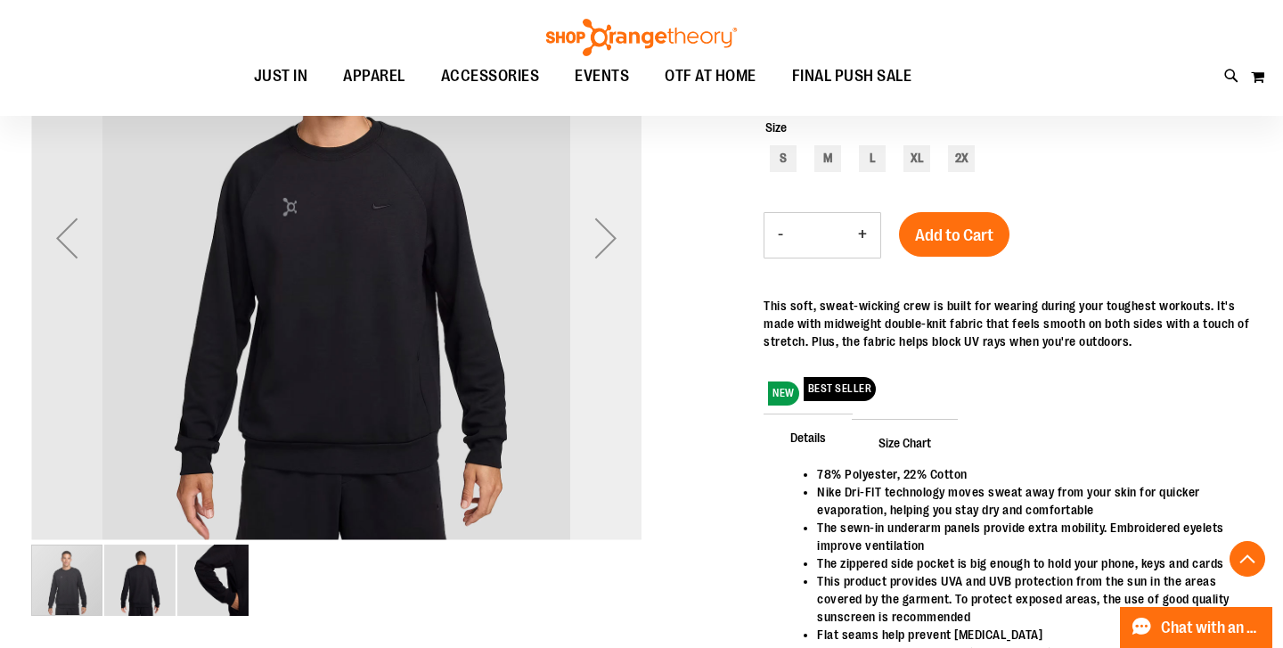
click at [597, 227] on div "Next" at bounding box center [605, 237] width 71 height 71
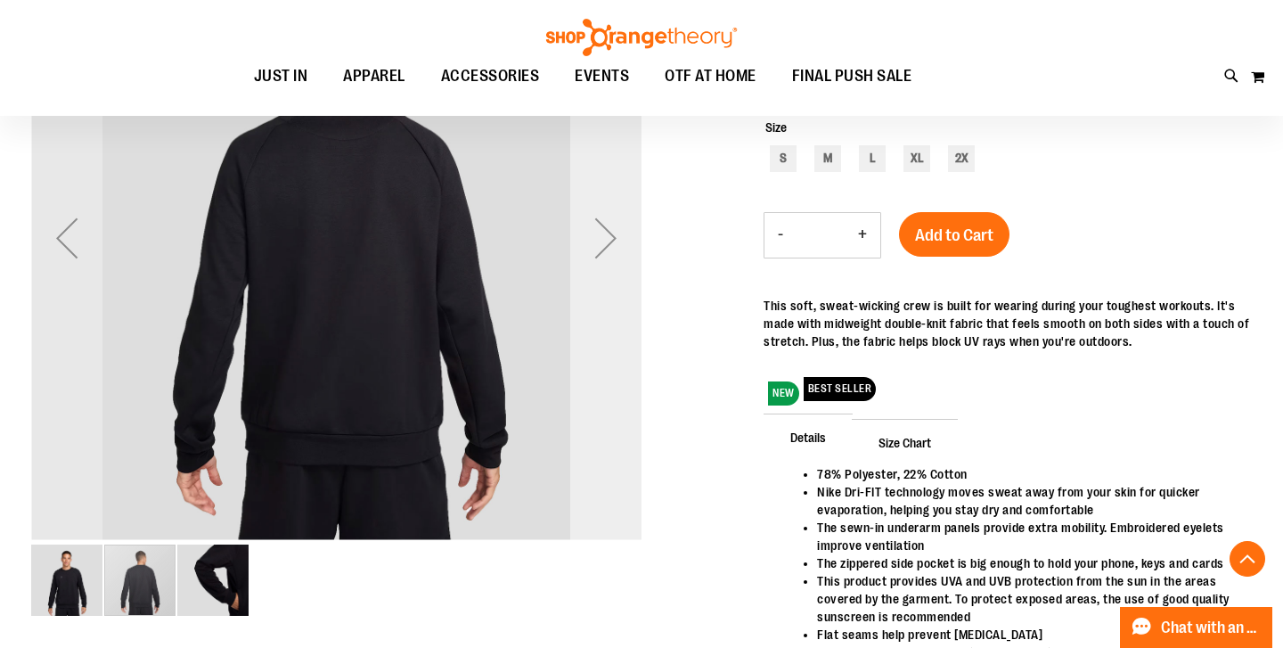
click at [597, 227] on div "Next" at bounding box center [605, 237] width 71 height 71
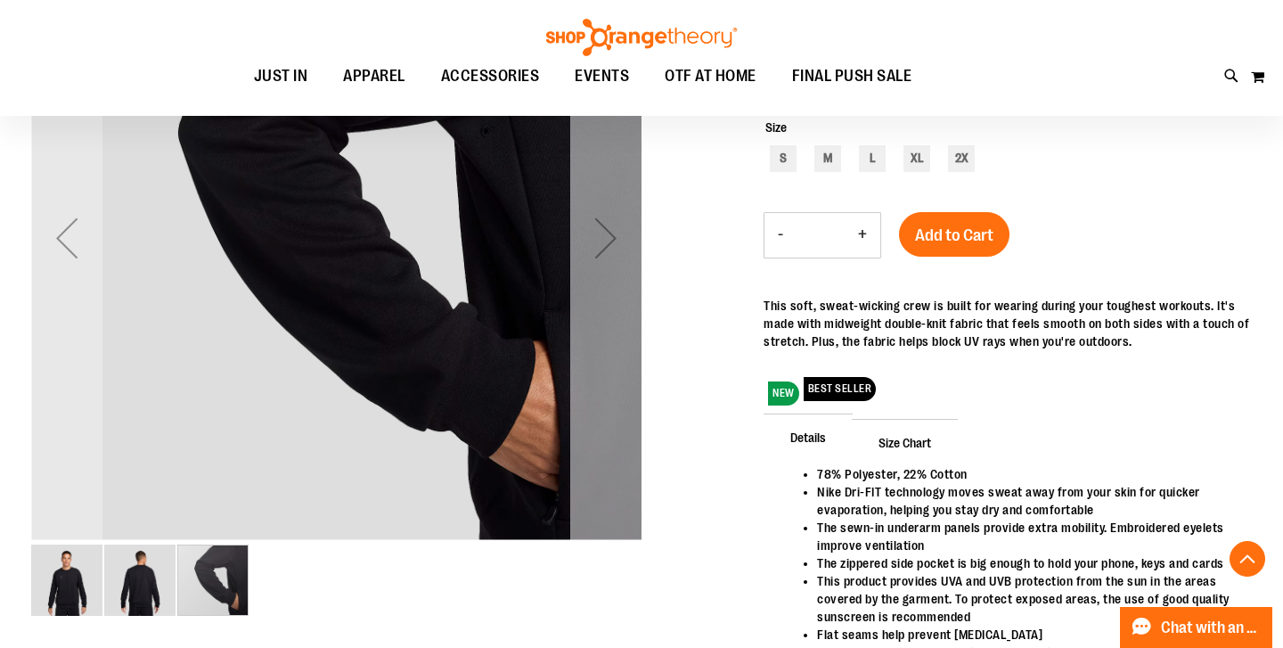
click at [597, 227] on div "Next" at bounding box center [605, 237] width 71 height 71
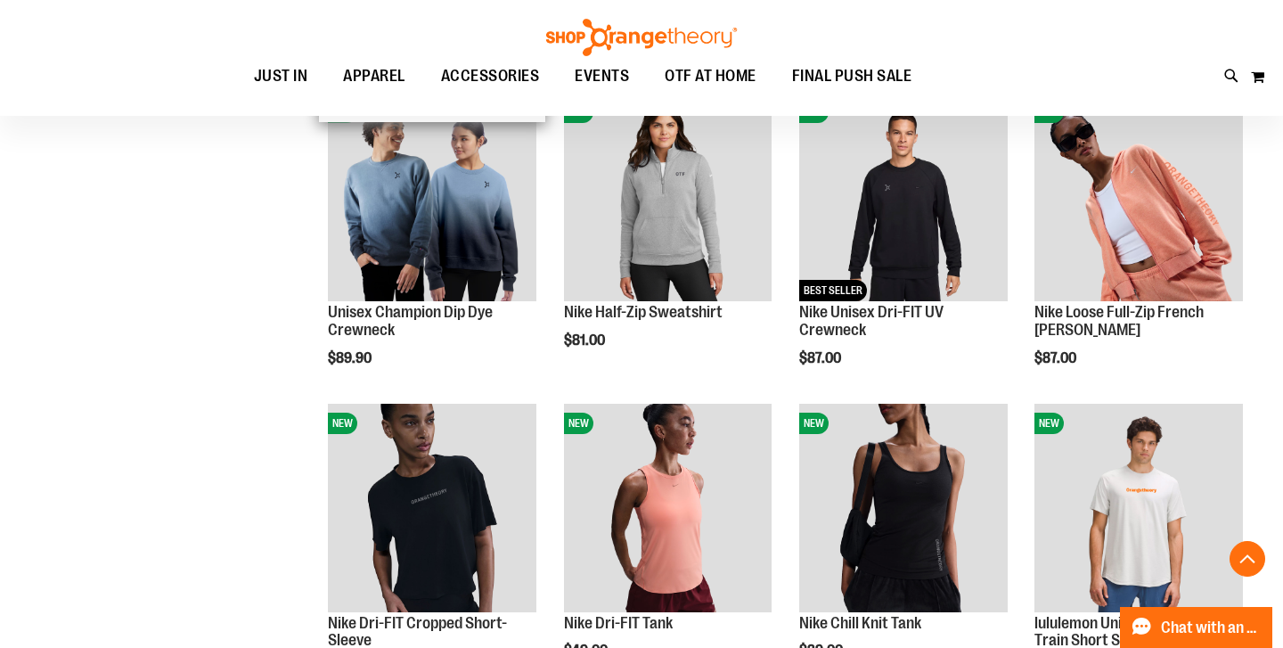
scroll to position [890, 0]
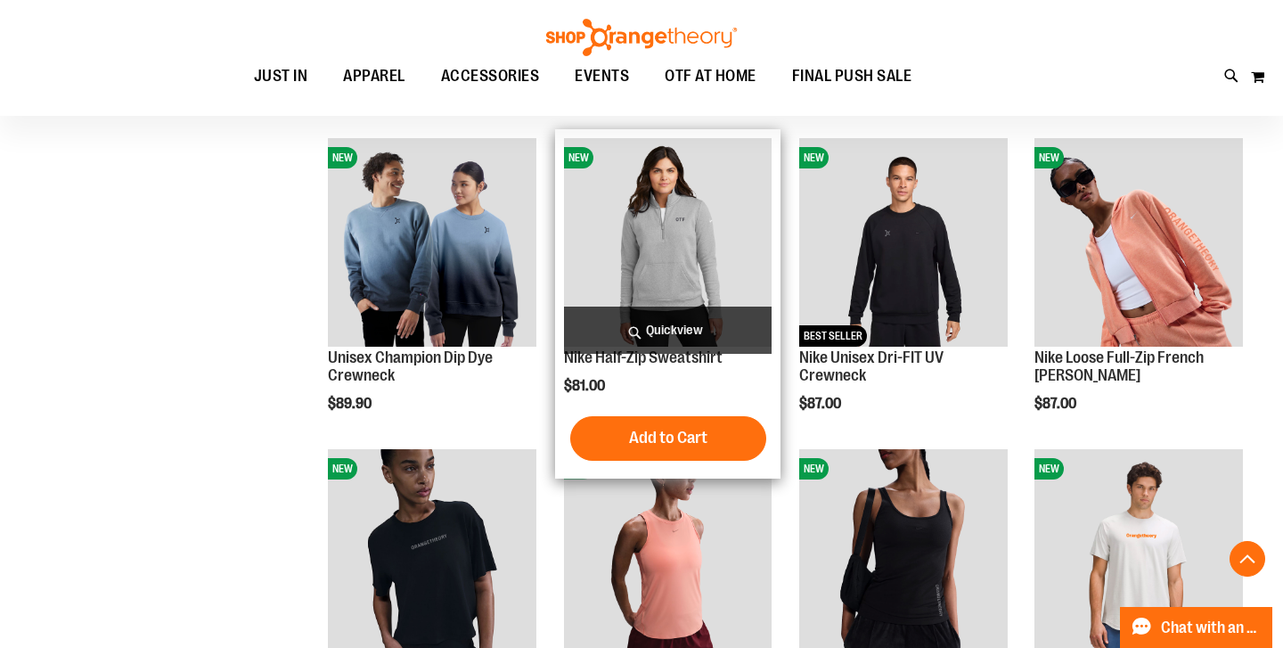
scroll to position [850, 0]
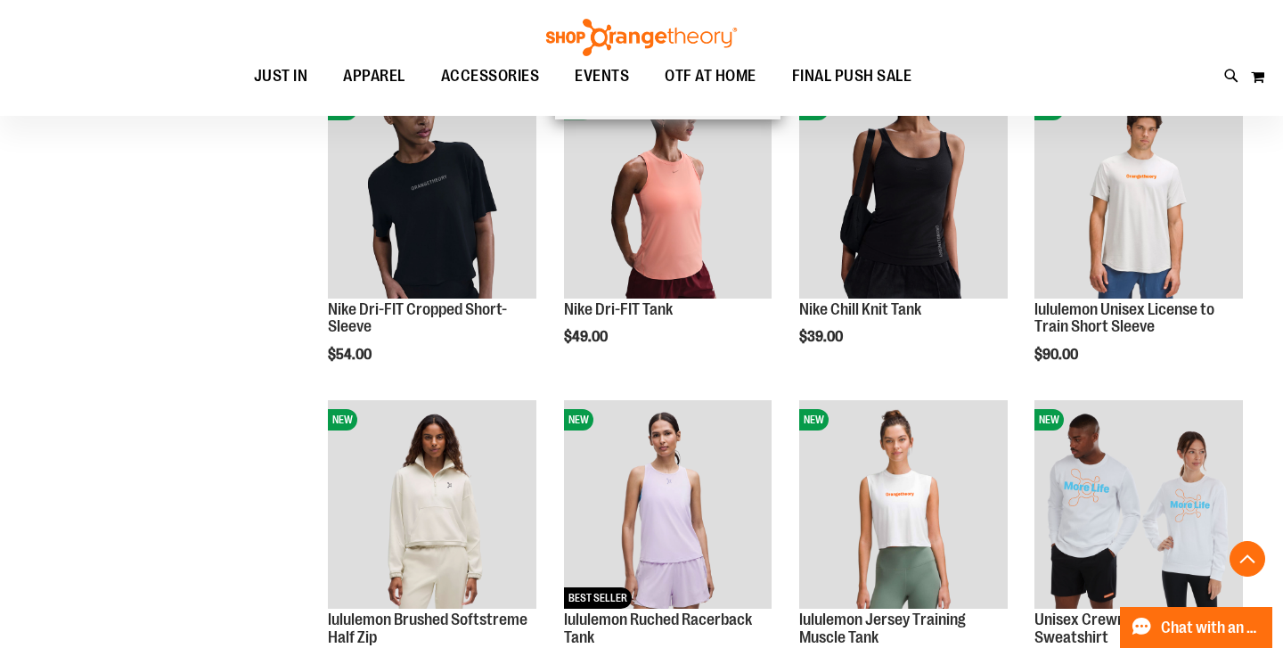
scroll to position [1182, 0]
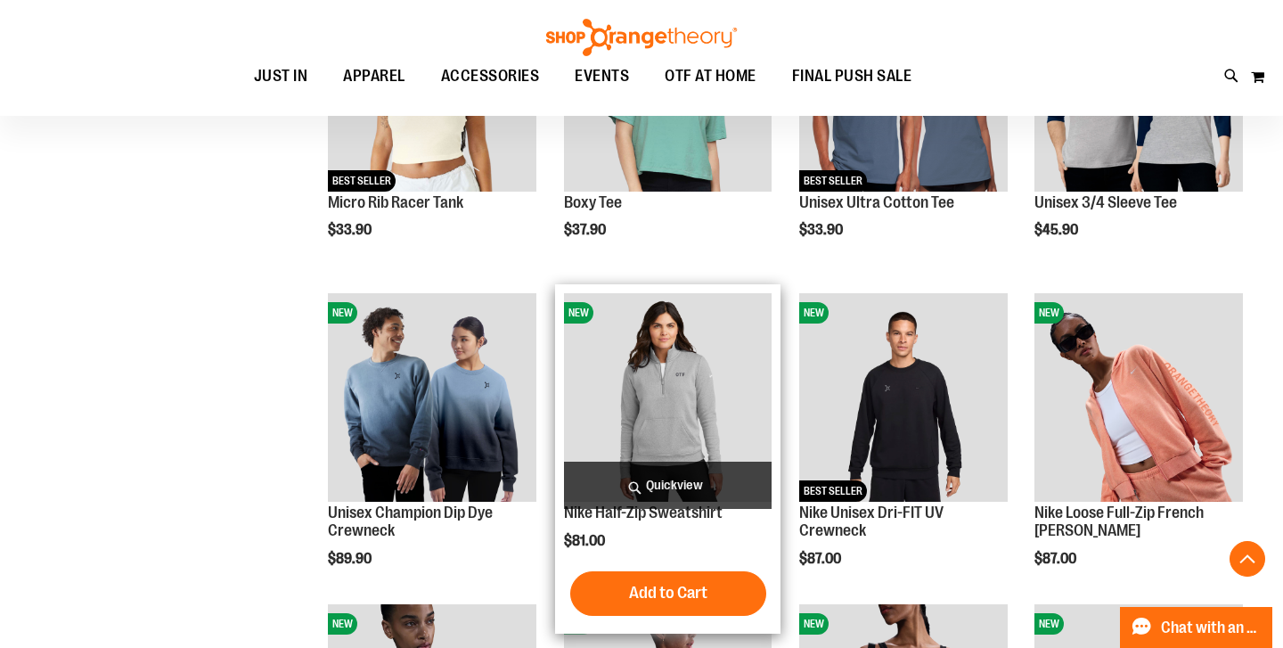
scroll to position [694, 0]
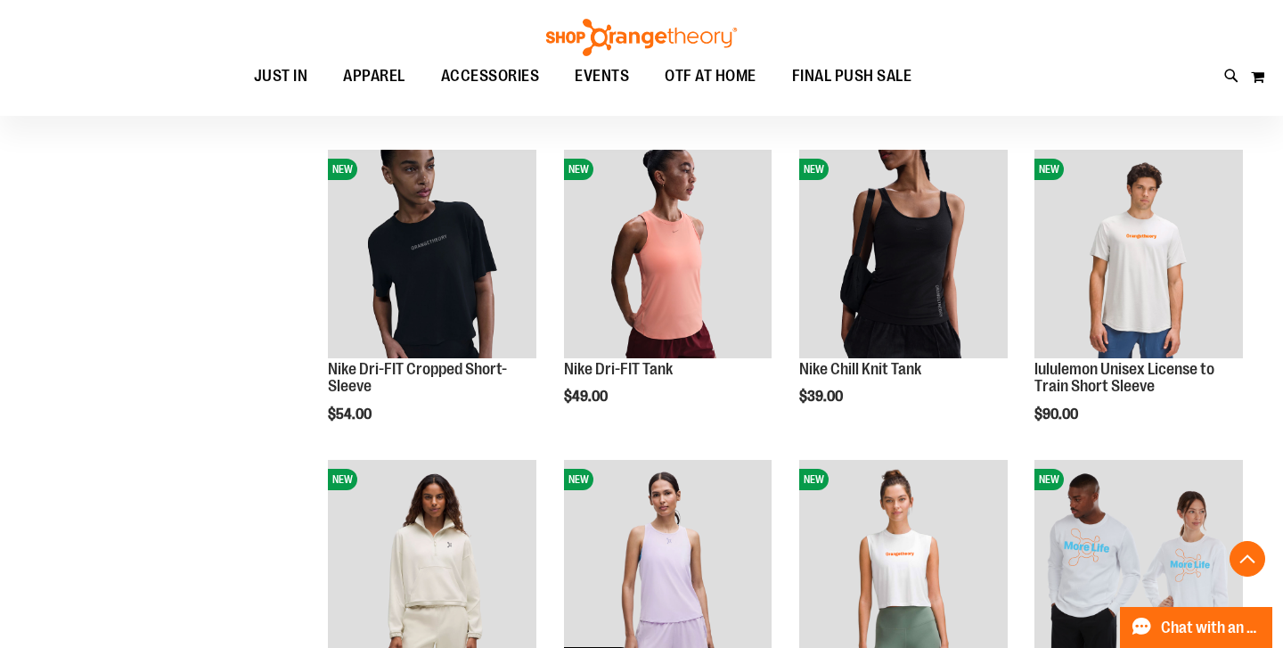
scroll to position [1148, 0]
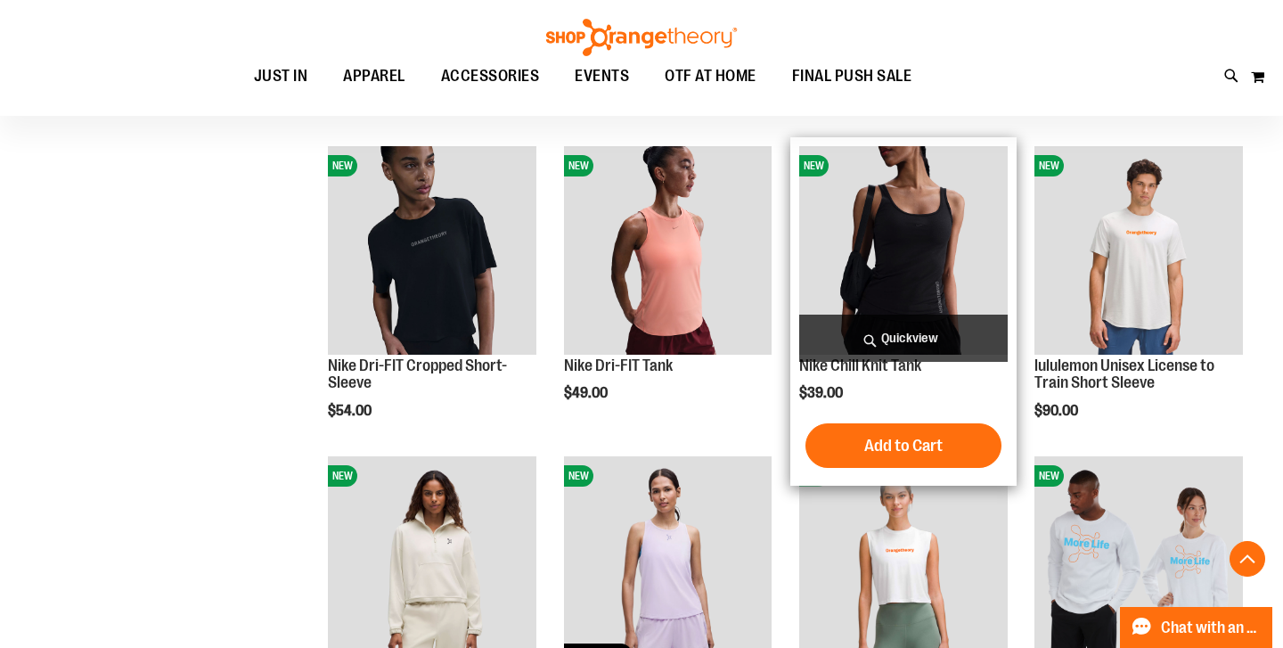
click at [910, 260] on img "product" at bounding box center [903, 250] width 208 height 208
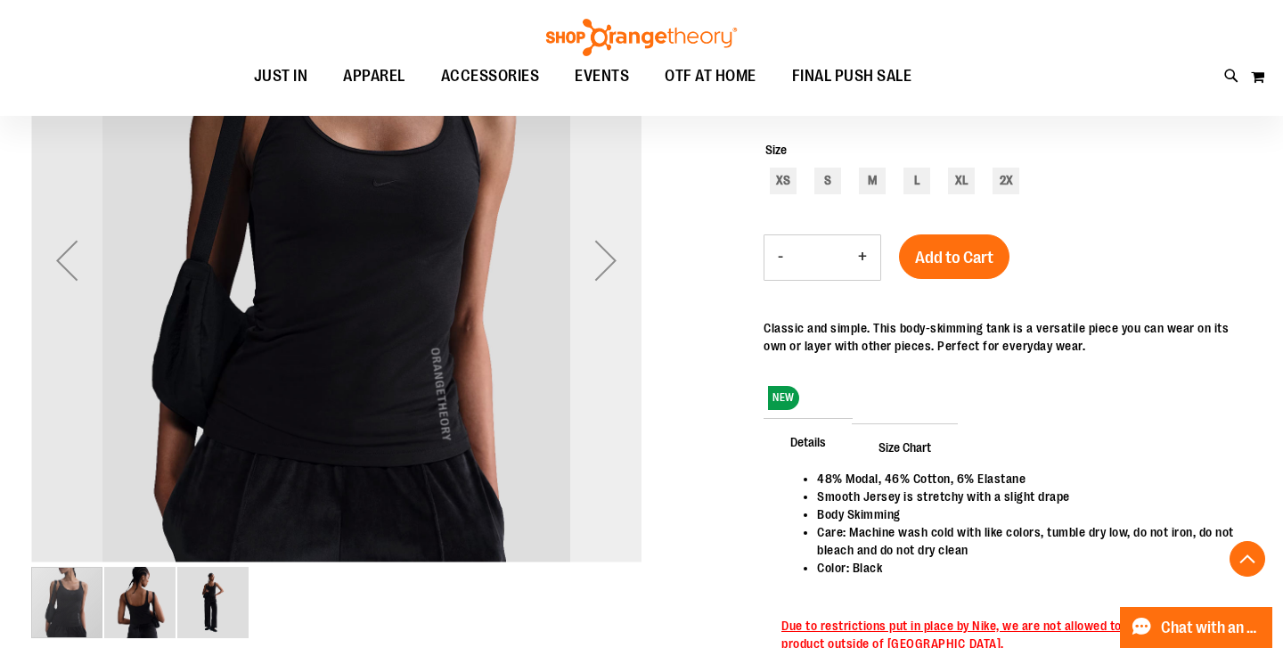
scroll to position [309, 0]
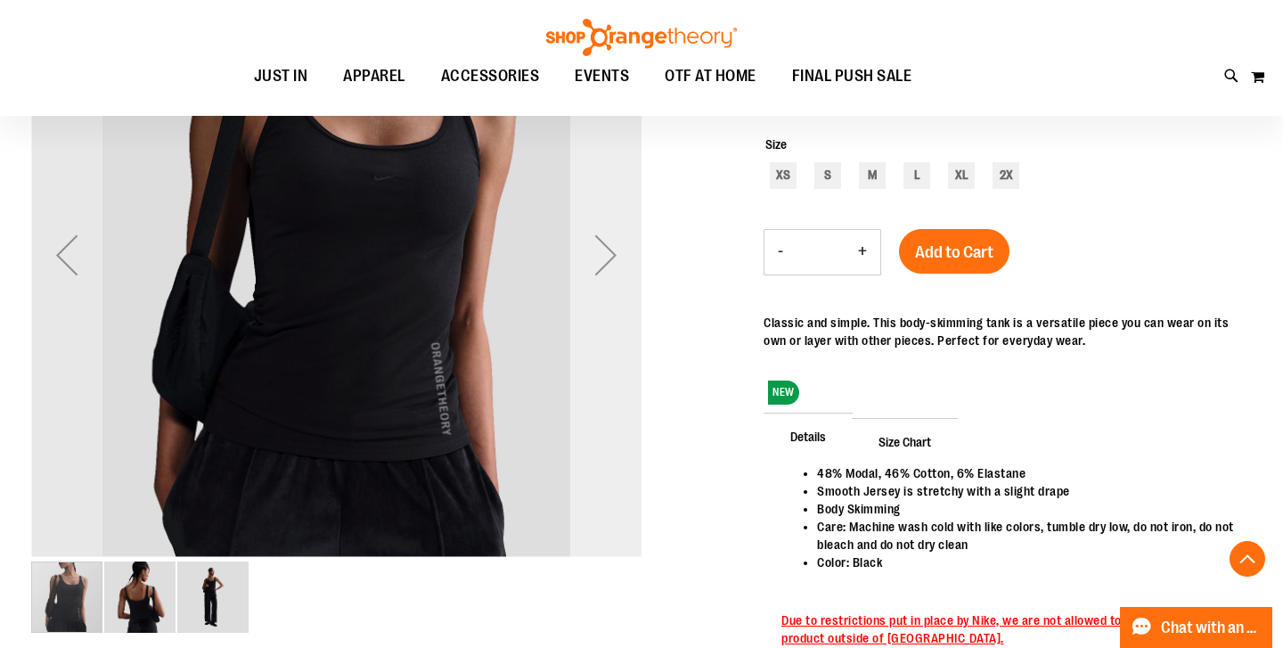
click at [603, 261] on div "Next" at bounding box center [605, 254] width 71 height 71
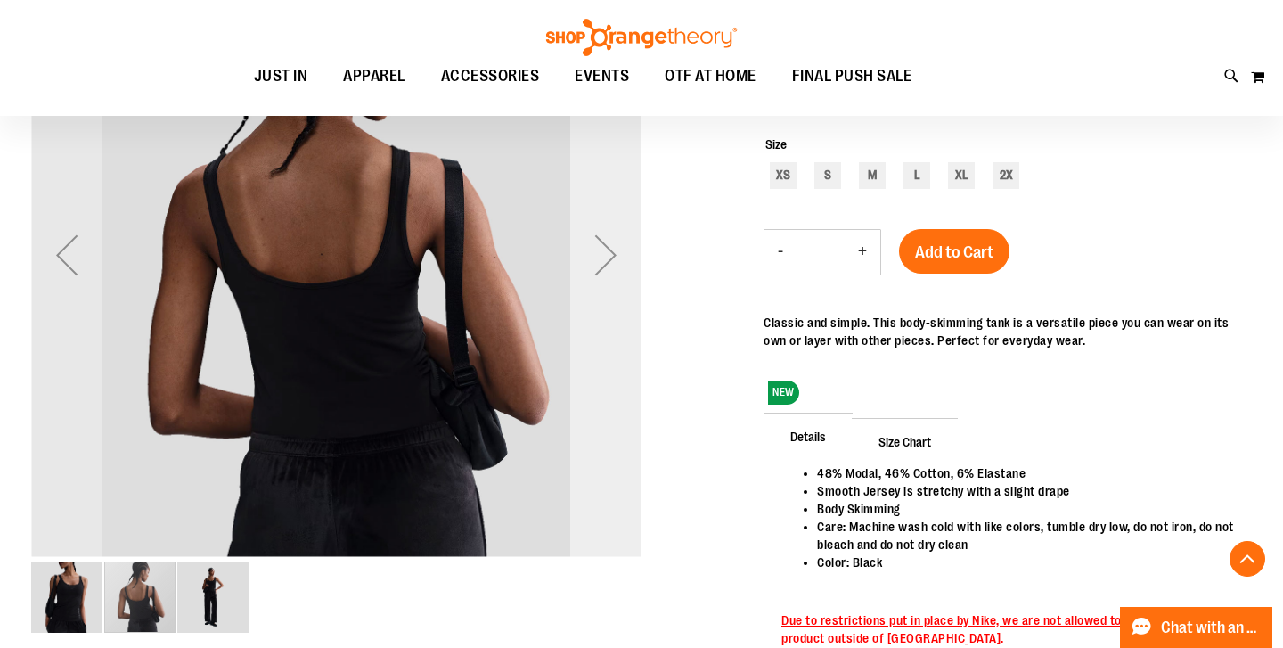
click at [604, 262] on div "Next" at bounding box center [605, 254] width 71 height 71
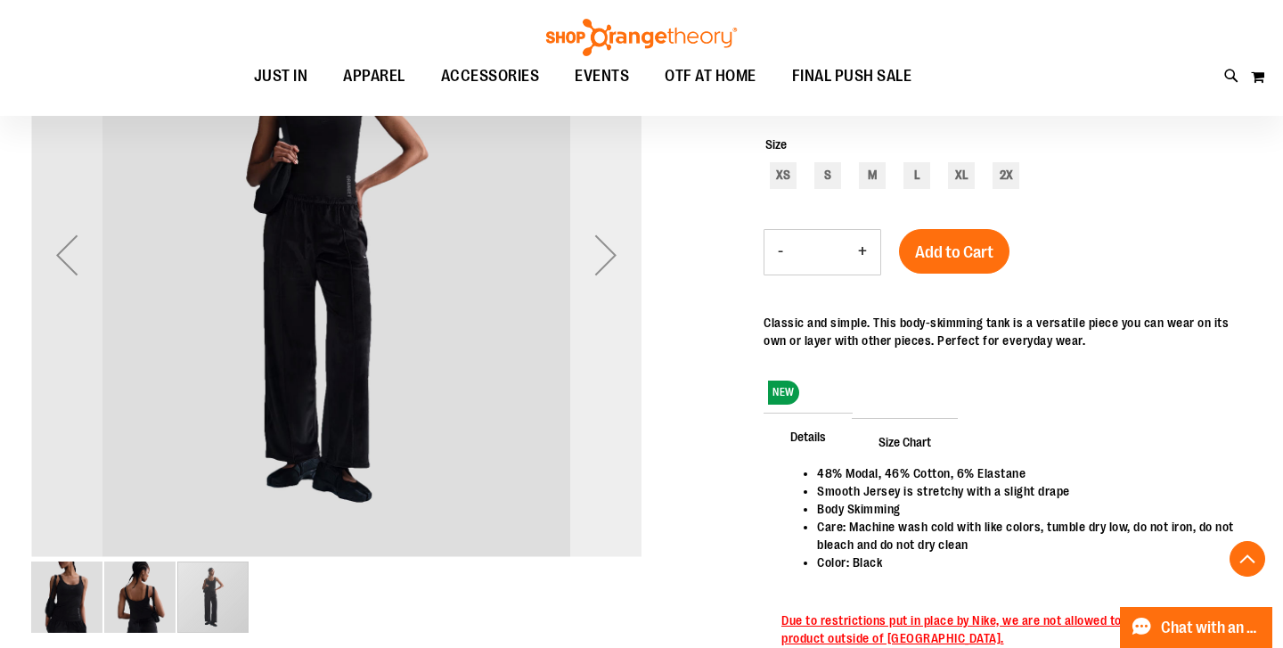
click at [604, 263] on div "Next" at bounding box center [605, 254] width 71 height 71
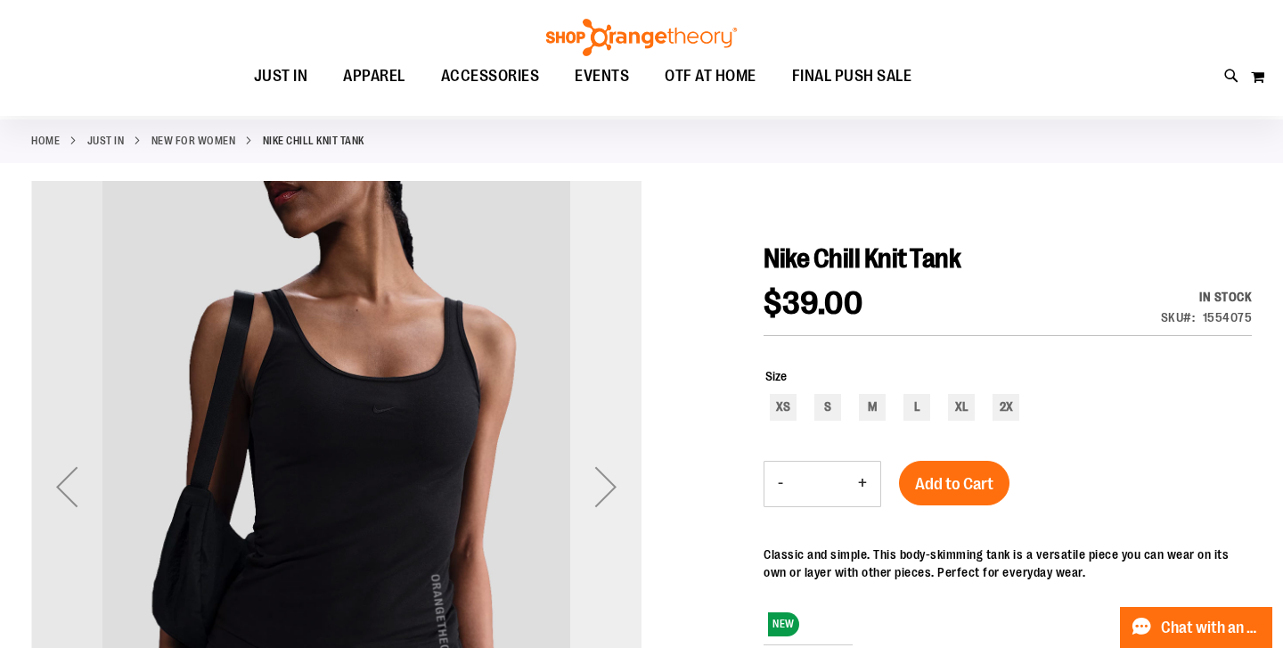
scroll to position [0, 0]
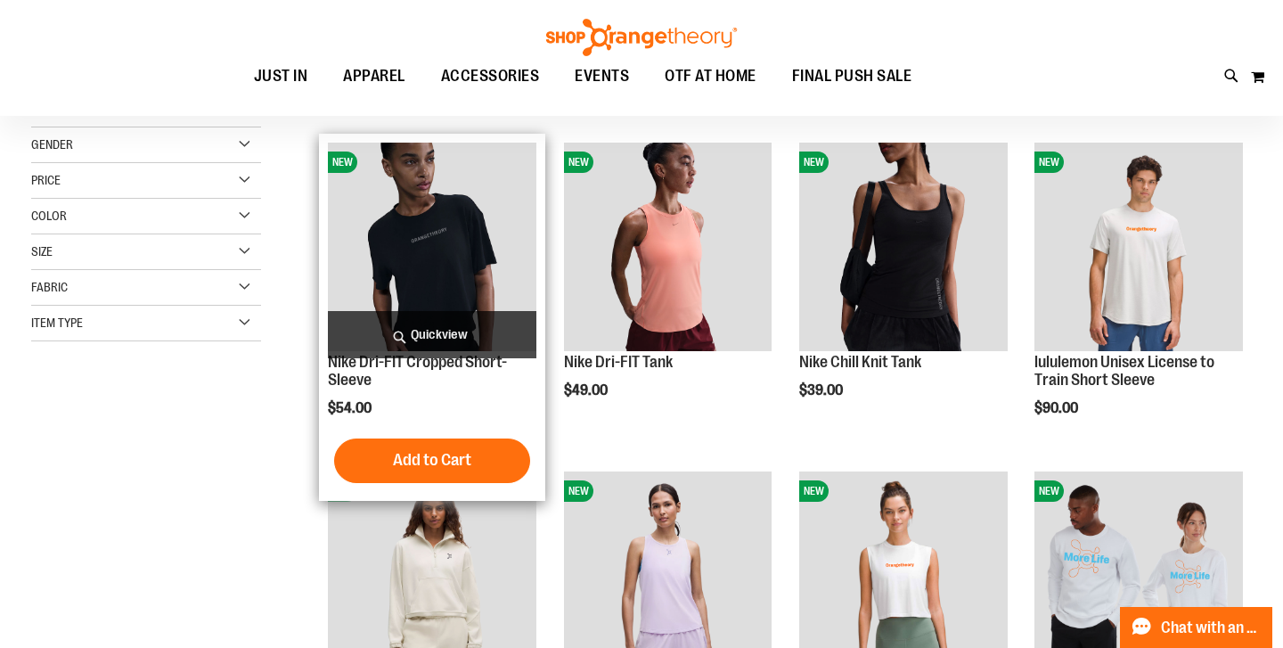
scroll to position [79, 0]
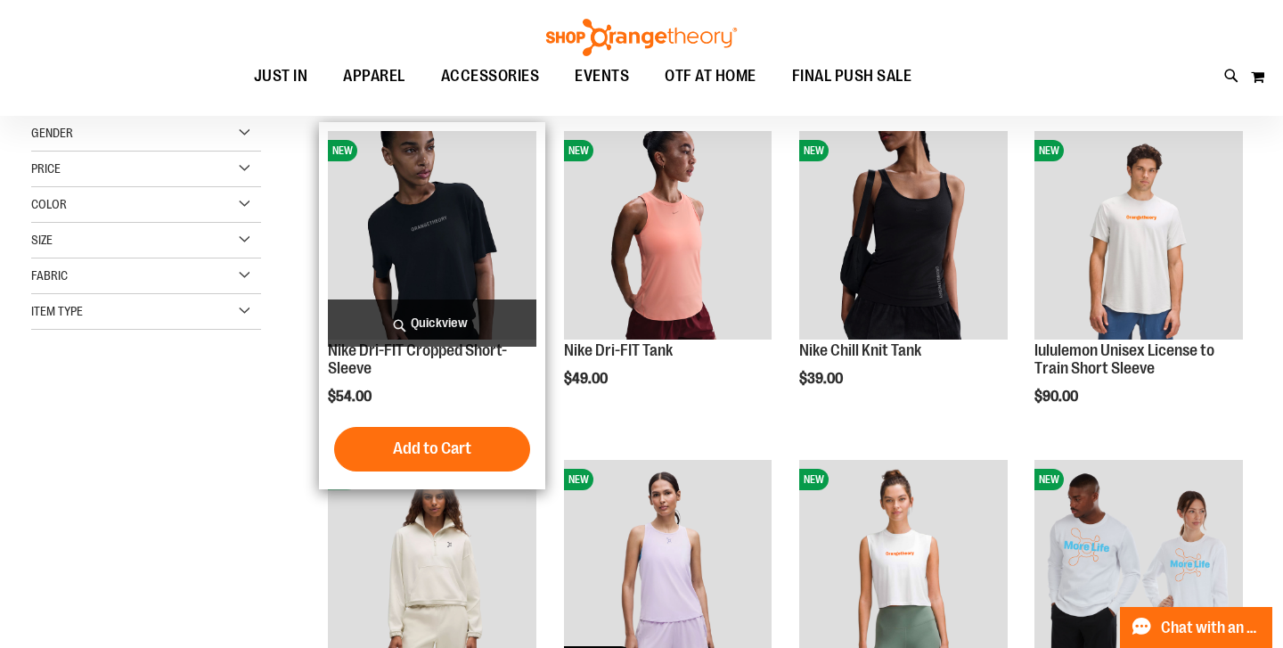
click at [416, 257] on img "product" at bounding box center [432, 235] width 208 height 208
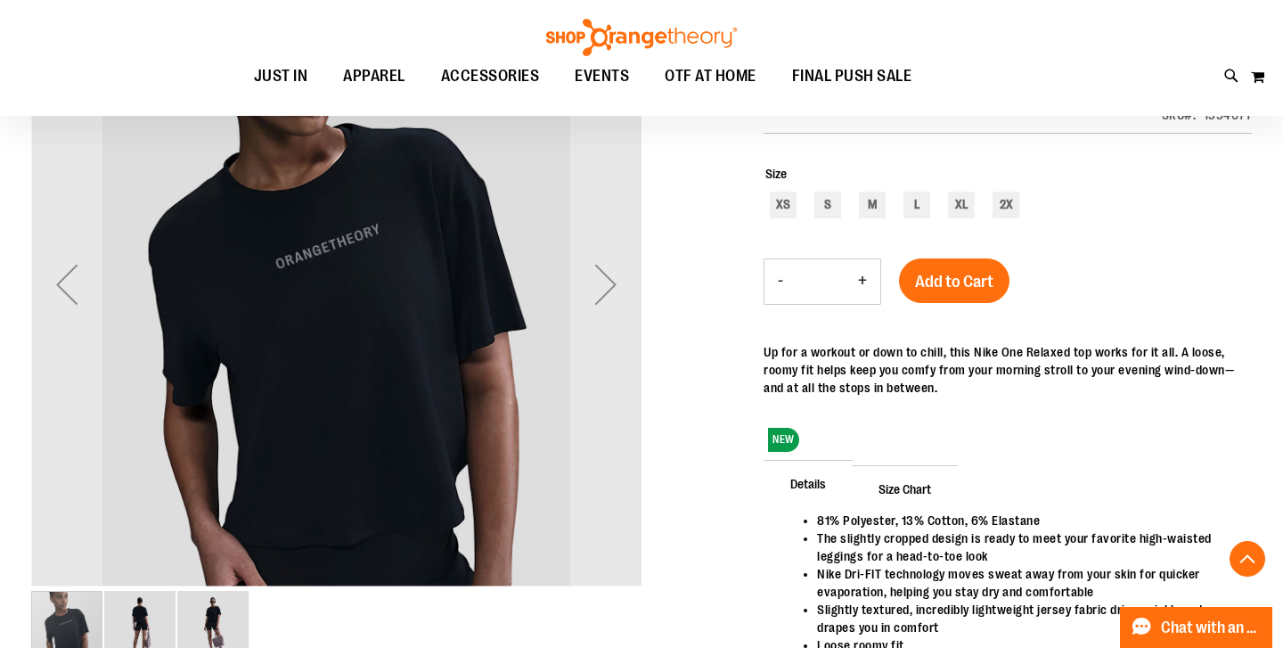
scroll to position [283, 0]
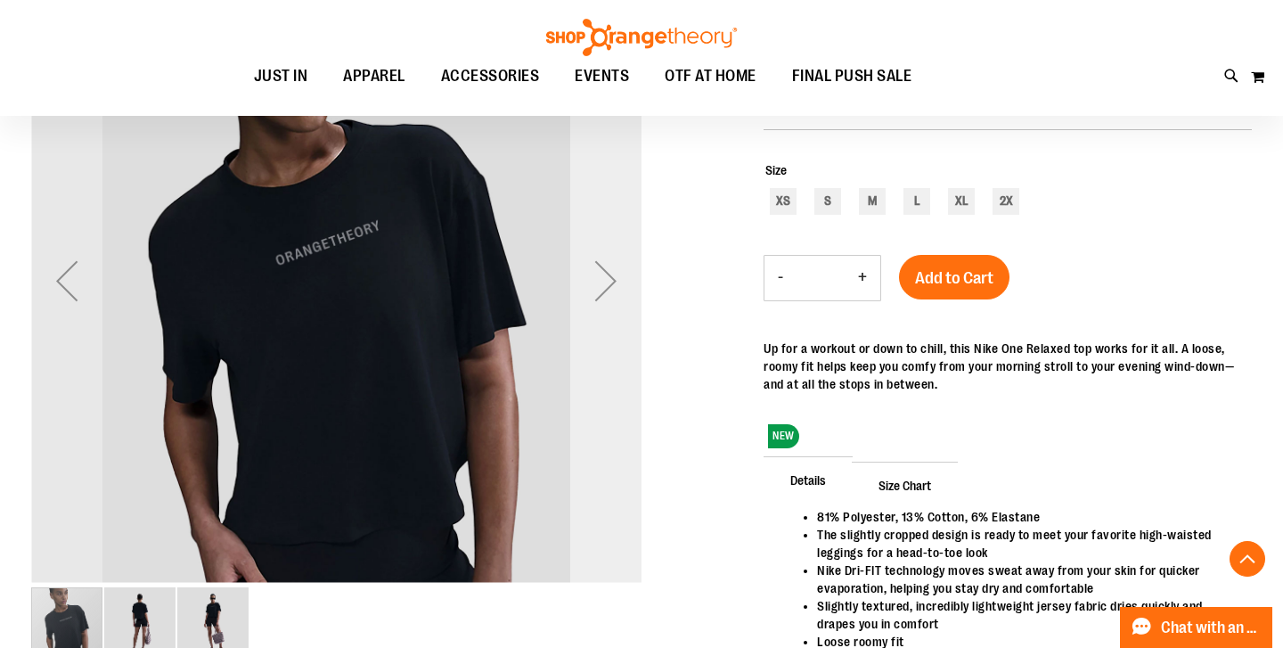
click at [603, 301] on div "Next" at bounding box center [605, 280] width 71 height 71
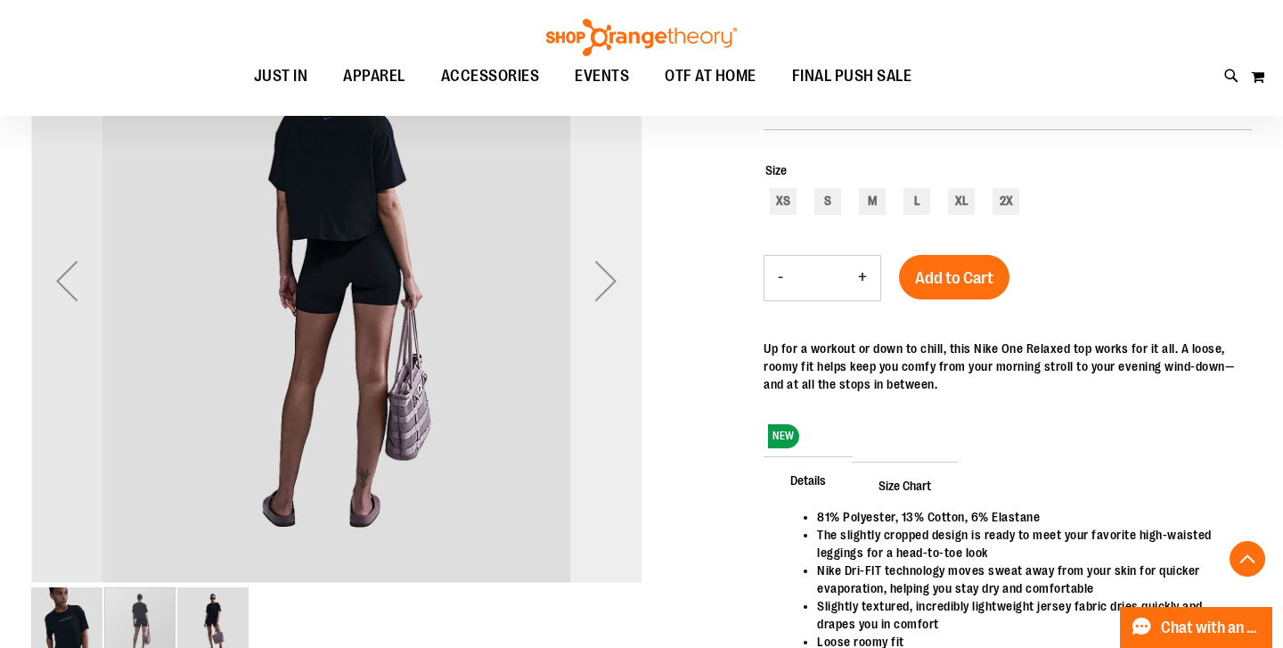
click at [602, 298] on div "Next" at bounding box center [605, 280] width 71 height 71
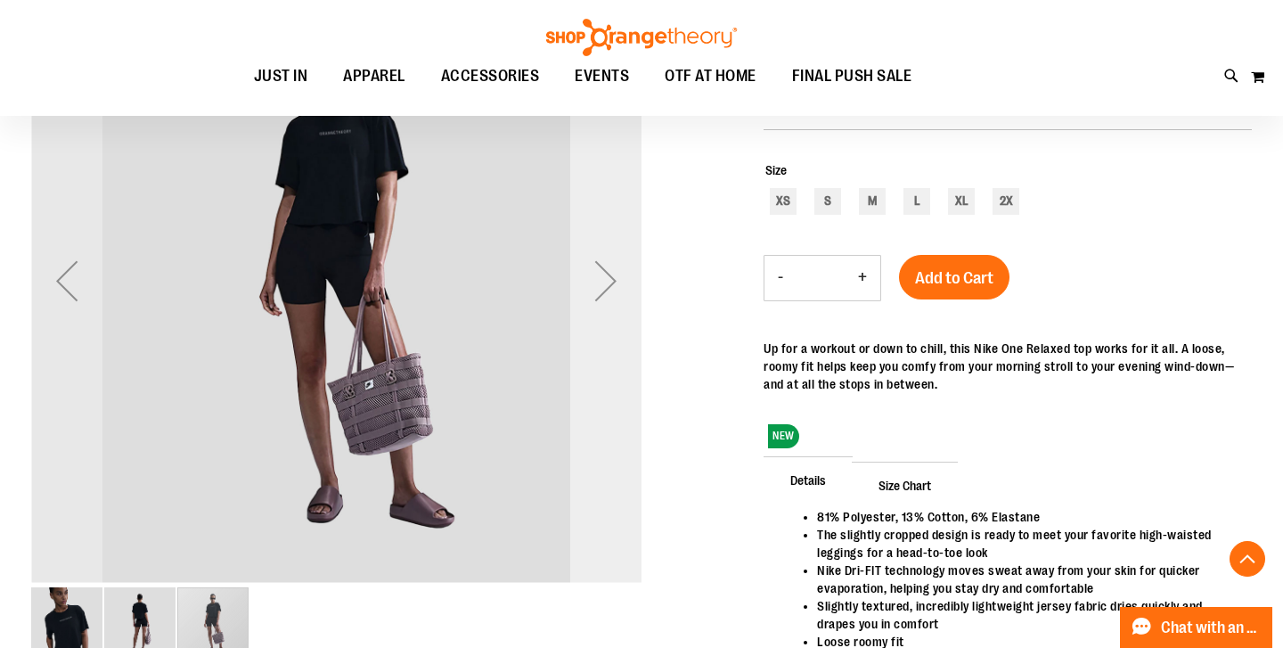
click at [602, 298] on div "Next" at bounding box center [605, 280] width 71 height 71
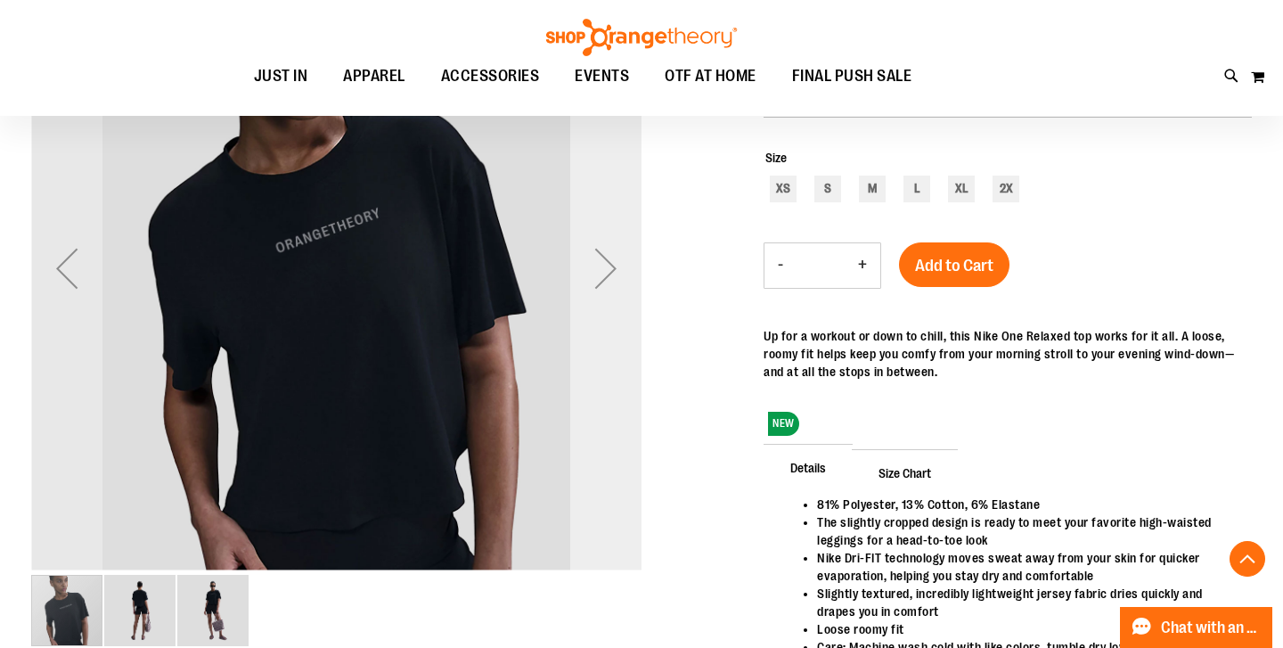
scroll to position [0, 0]
